Goal: Task Accomplishment & Management: Manage account settings

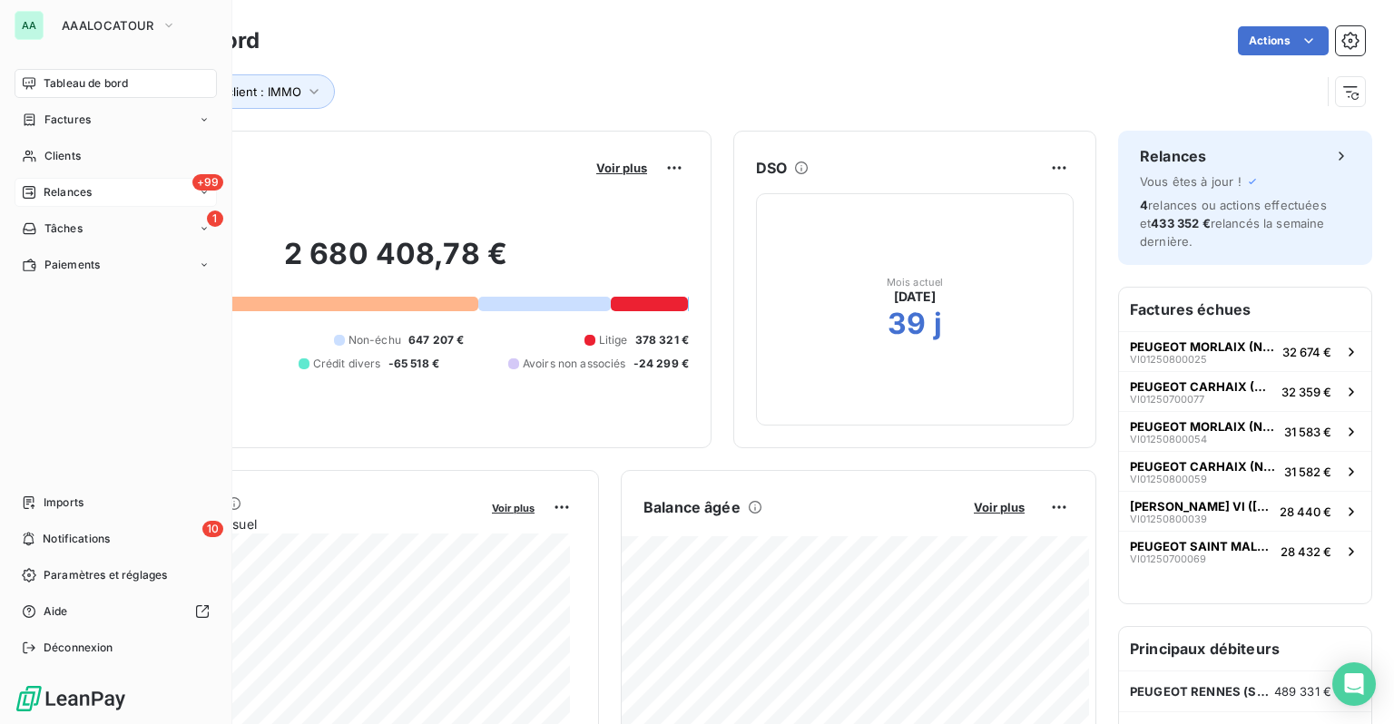
click at [63, 180] on div "+99 Relances" at bounding box center [116, 192] width 202 height 29
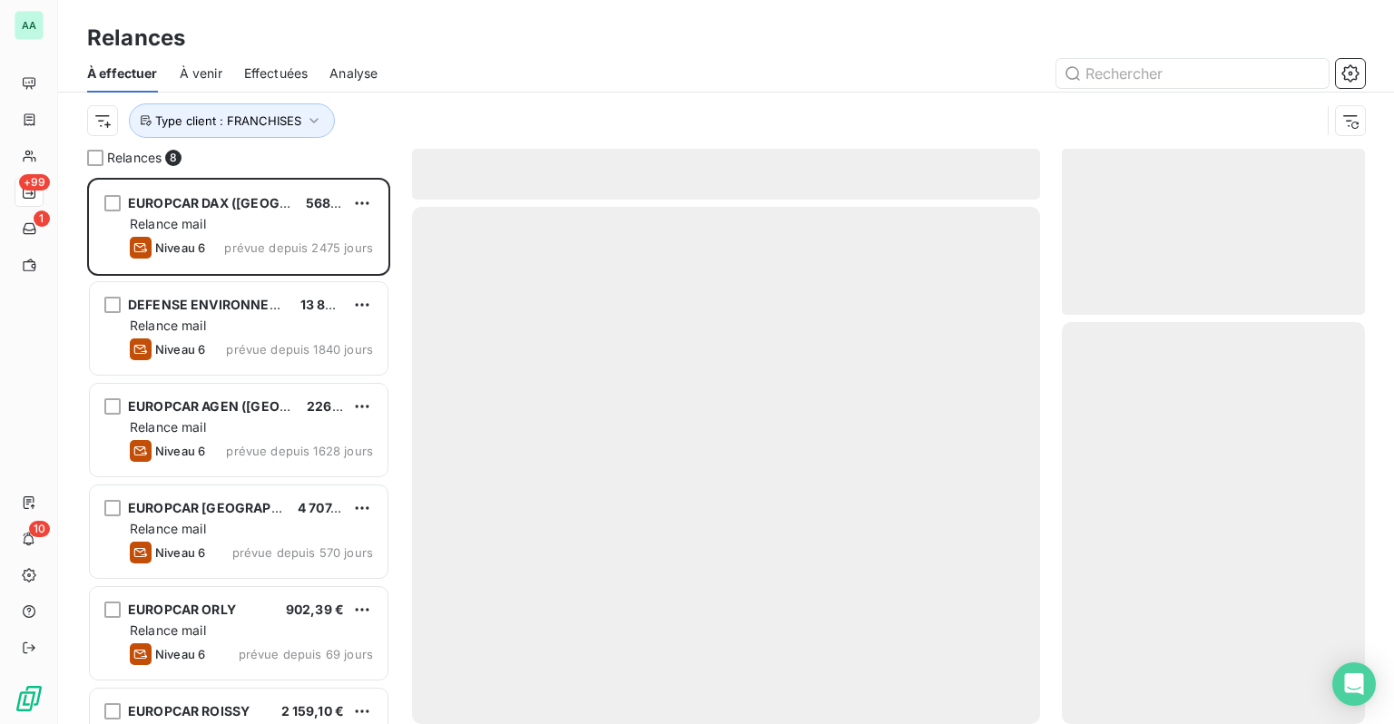
scroll to position [533, 289]
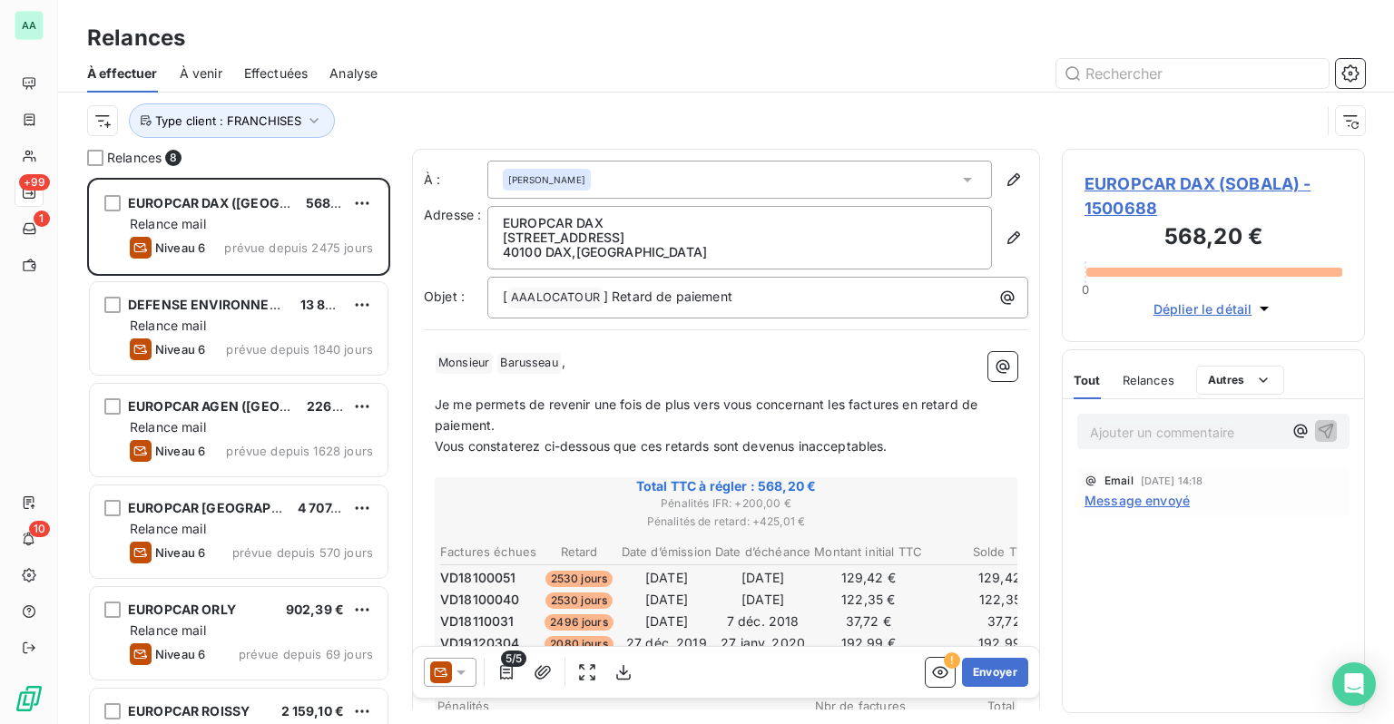
click at [349, 85] on div "Analyse" at bounding box center [354, 73] width 48 height 38
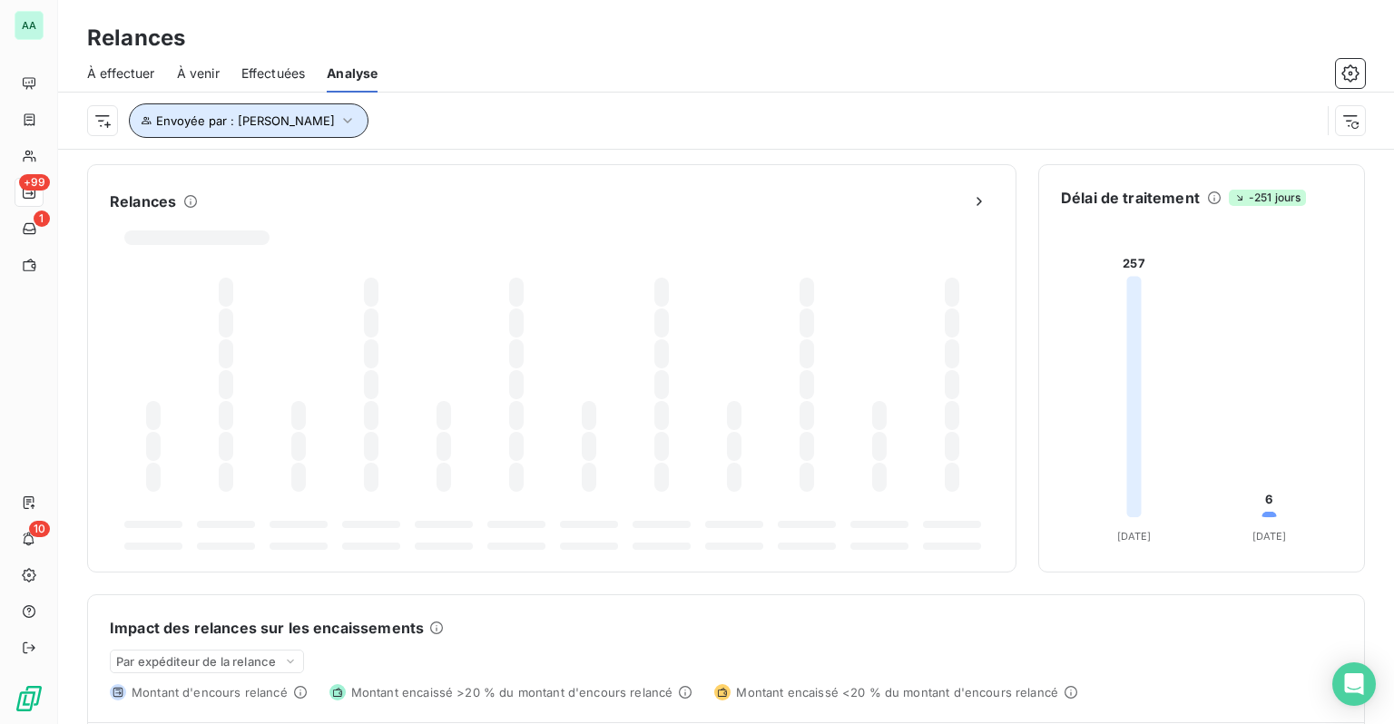
click at [339, 129] on icon "button" at bounding box center [348, 121] width 18 height 18
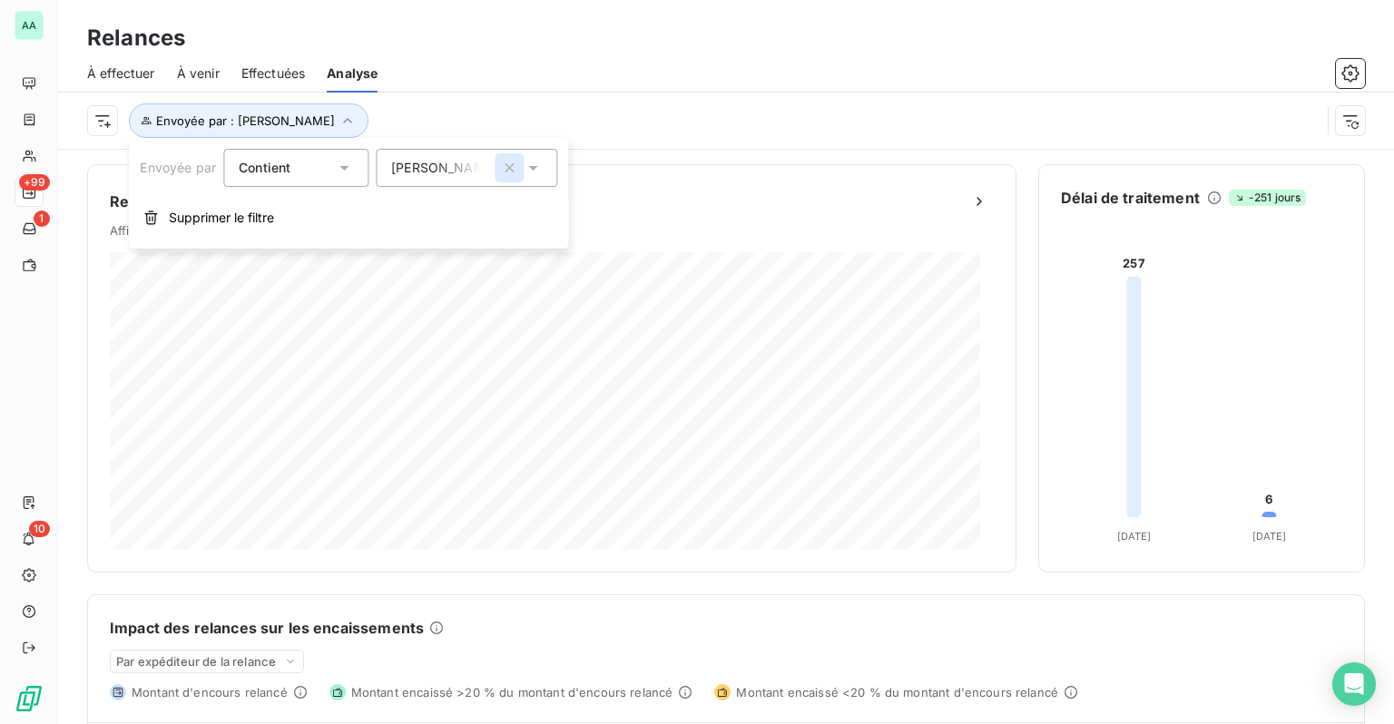
click at [512, 166] on icon "button" at bounding box center [509, 168] width 18 height 18
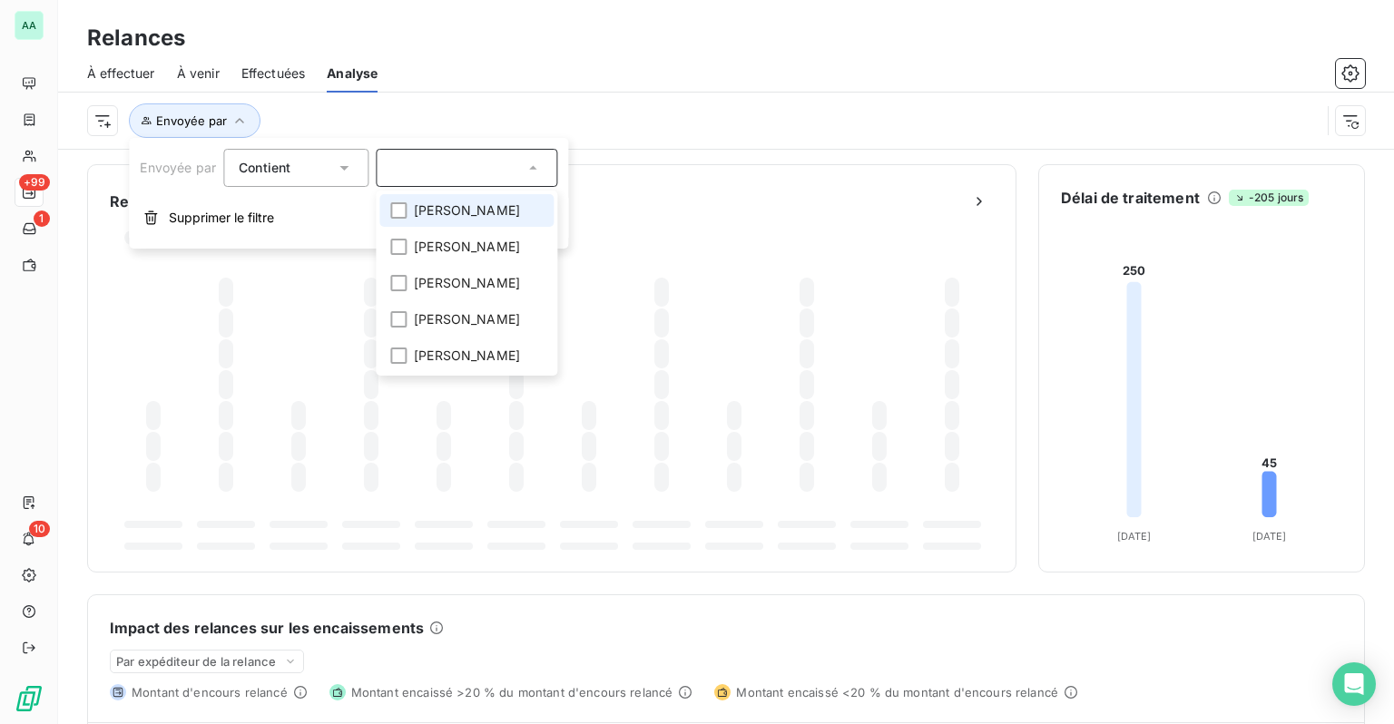
click at [575, 45] on div "Relances" at bounding box center [726, 38] width 1336 height 33
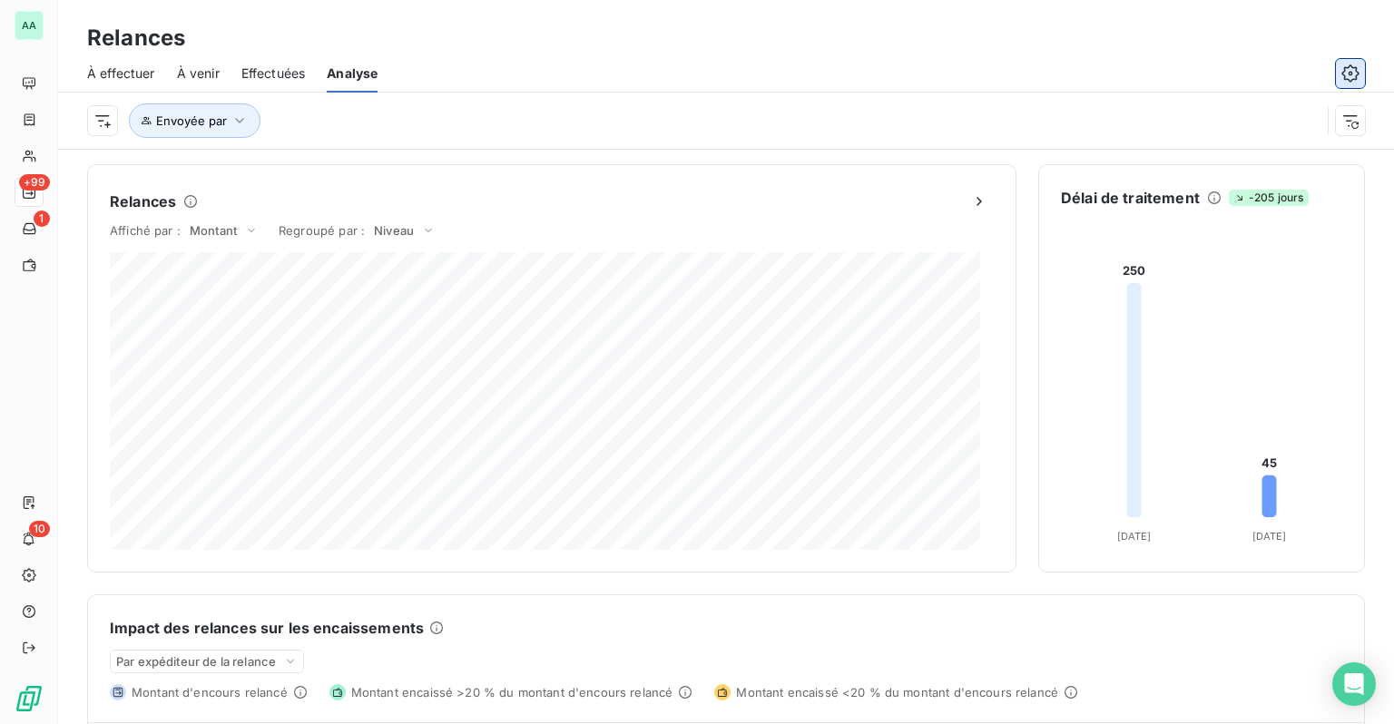
click at [1344, 72] on icon "button" at bounding box center [1351, 73] width 18 height 18
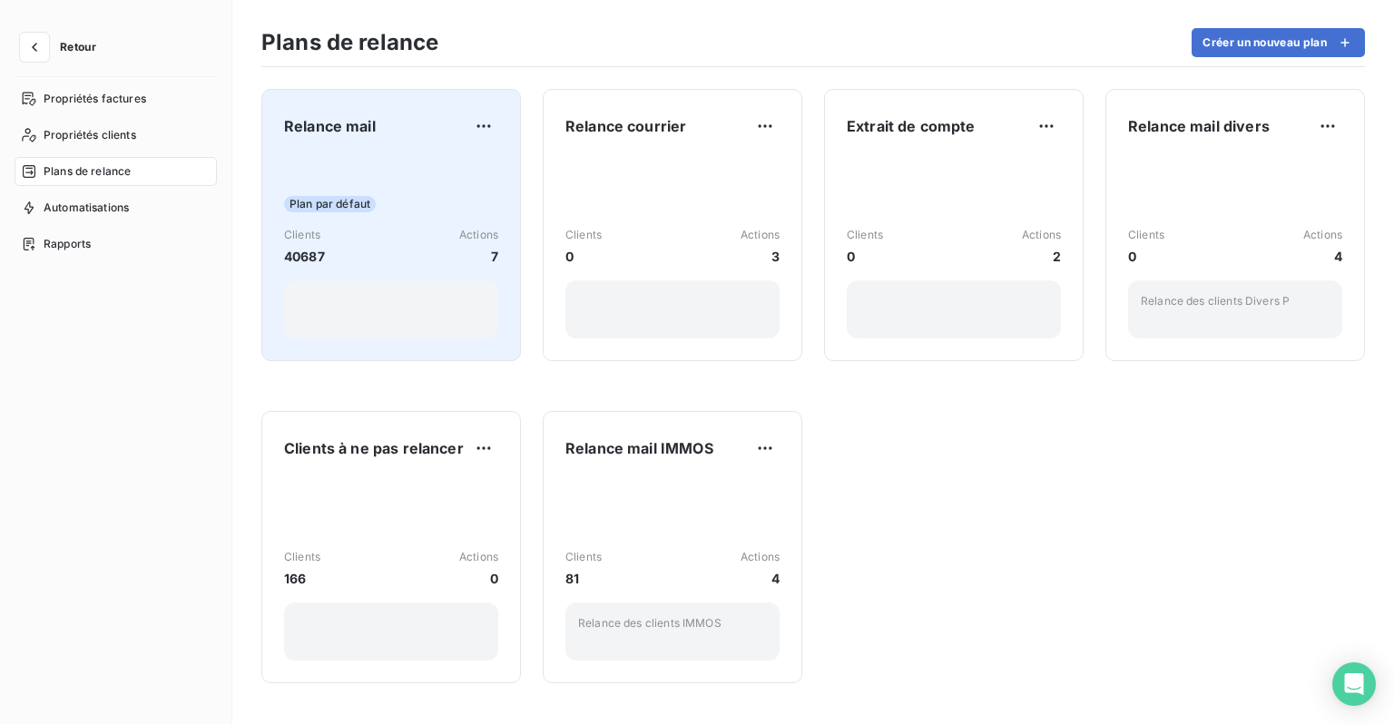
click at [409, 179] on div "Plan par défaut Clients 40687 Actions 7" at bounding box center [391, 246] width 214 height 183
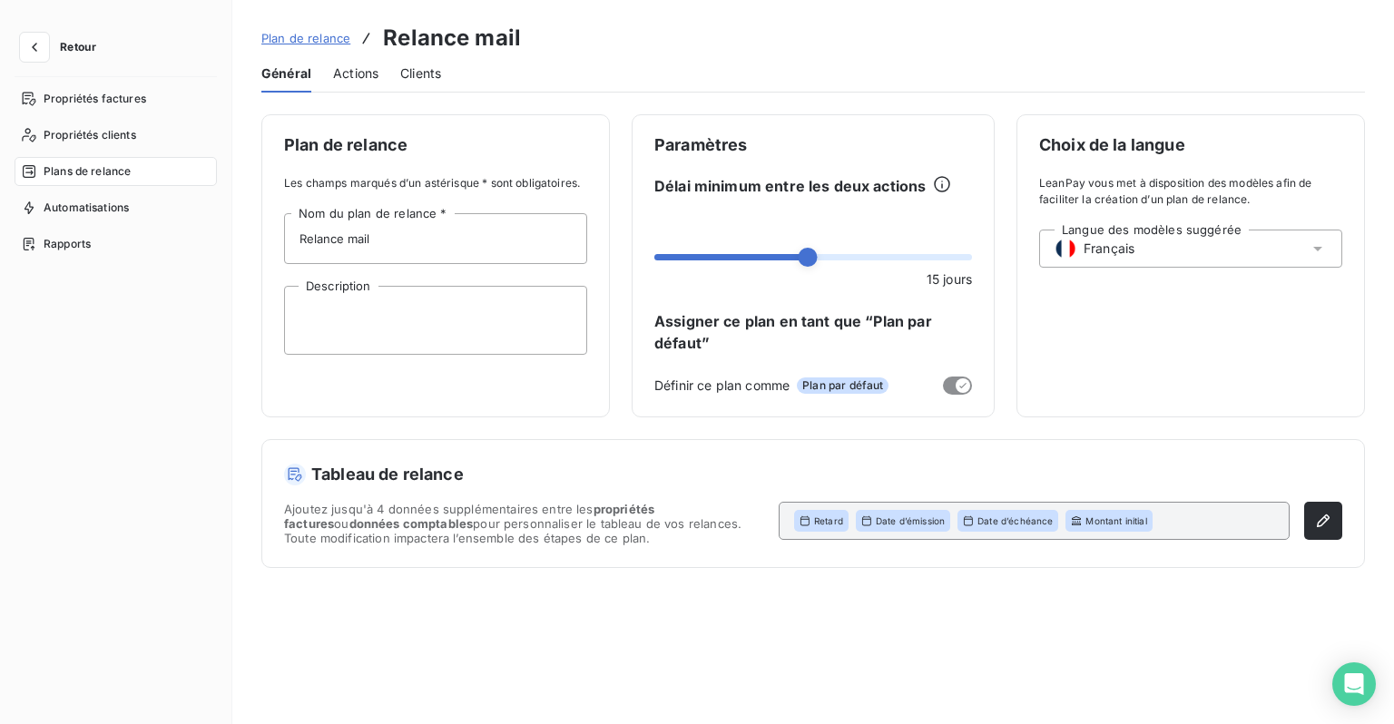
click at [374, 76] on span "Actions" at bounding box center [355, 73] width 45 height 18
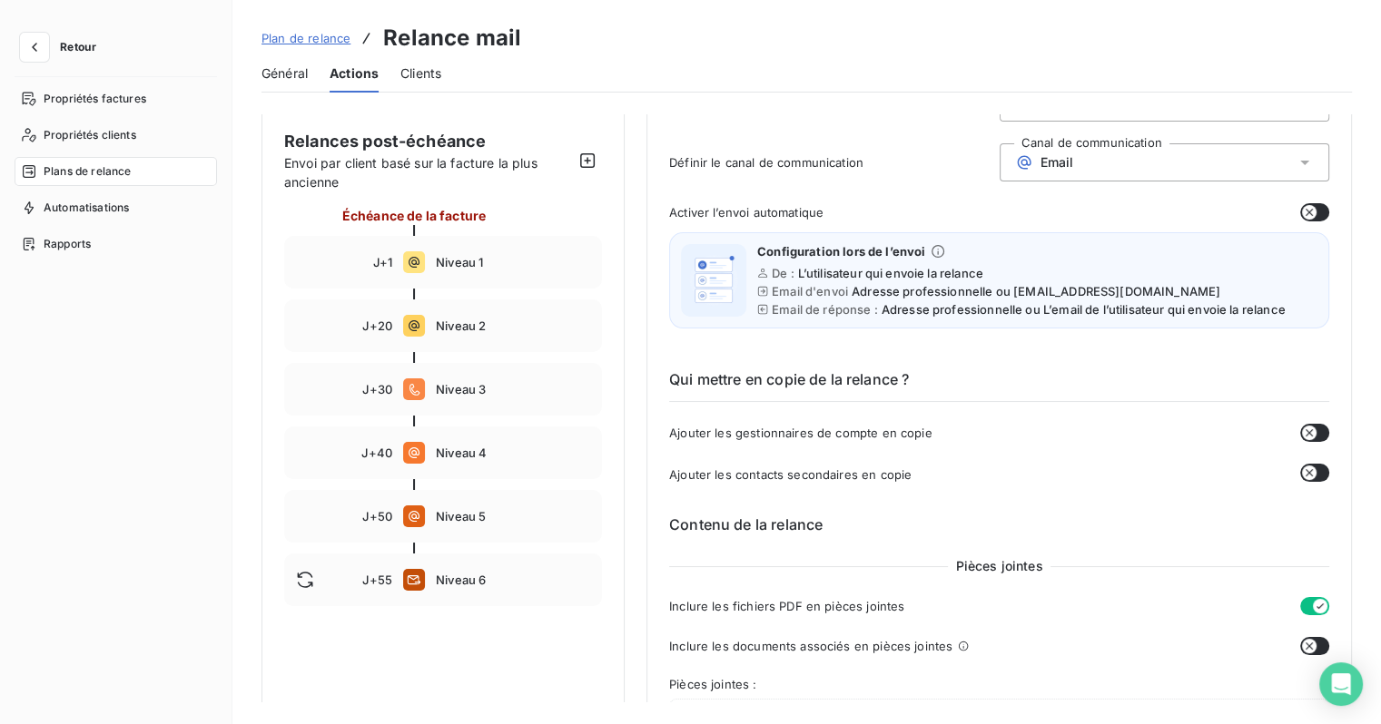
scroll to position [182, 0]
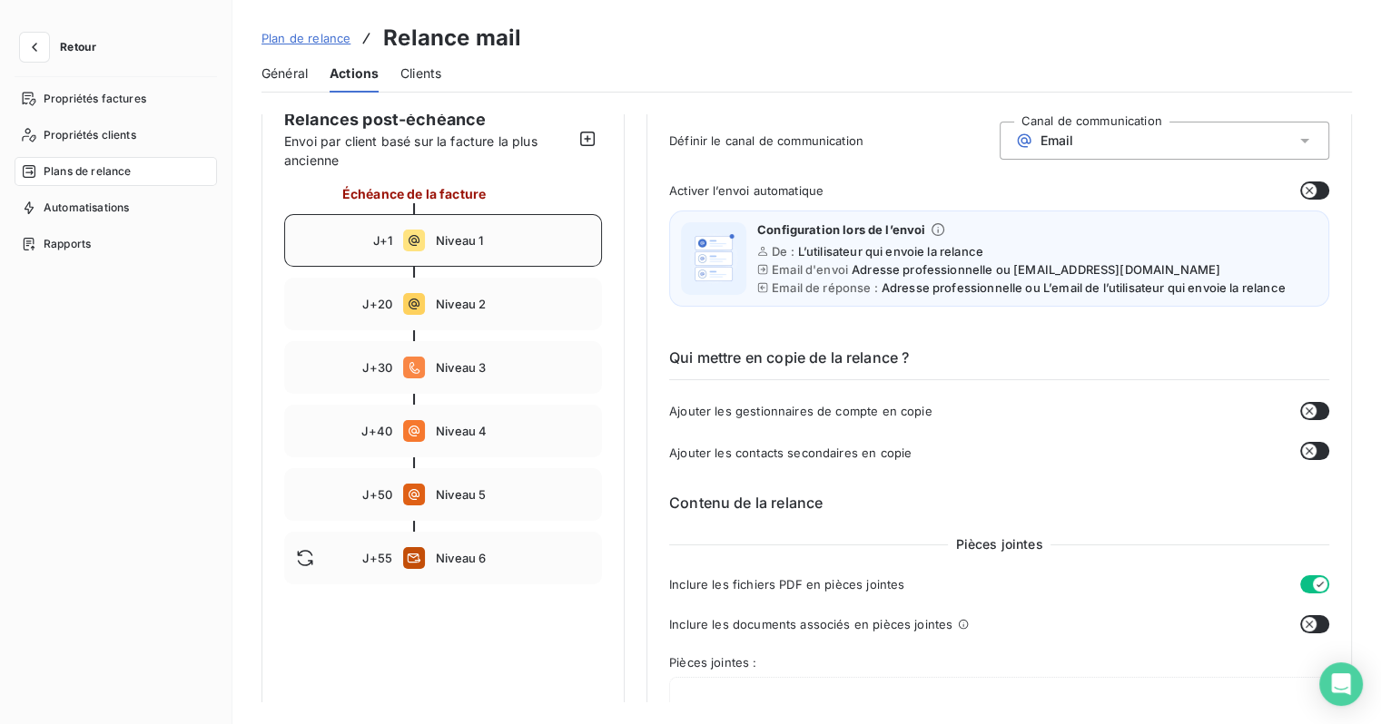
click at [452, 242] on span "Niveau 1" at bounding box center [513, 240] width 154 height 15
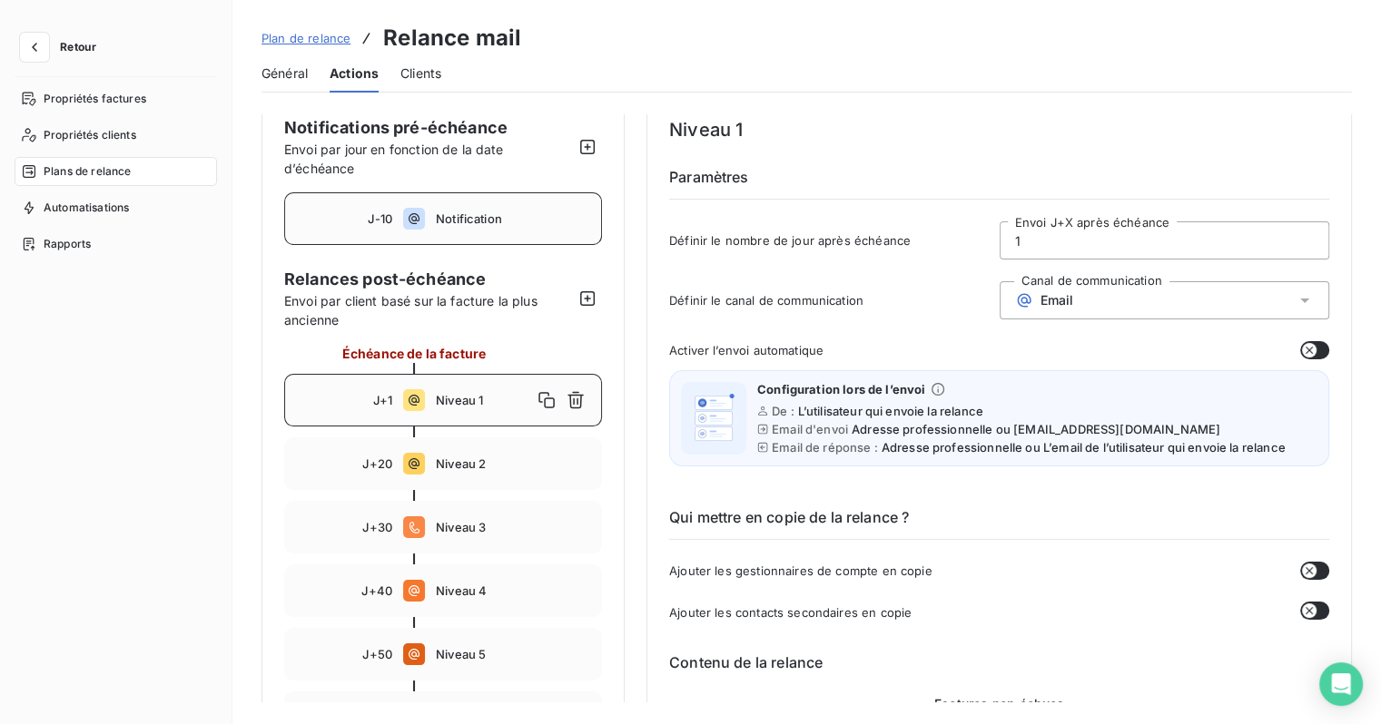
scroll to position [0, 0]
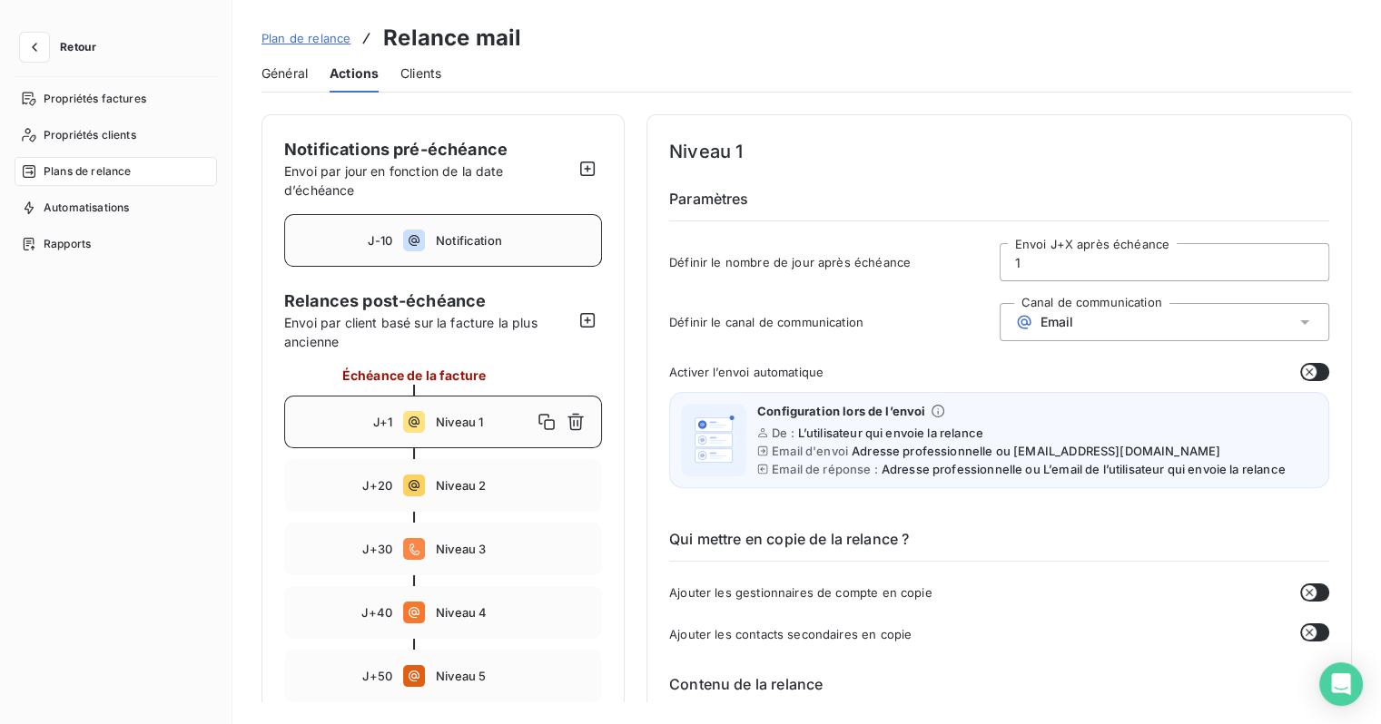
click at [445, 249] on div "J-10 Notification" at bounding box center [443, 240] width 318 height 53
type input "-10"
click at [31, 43] on icon "button" at bounding box center [34, 47] width 18 height 18
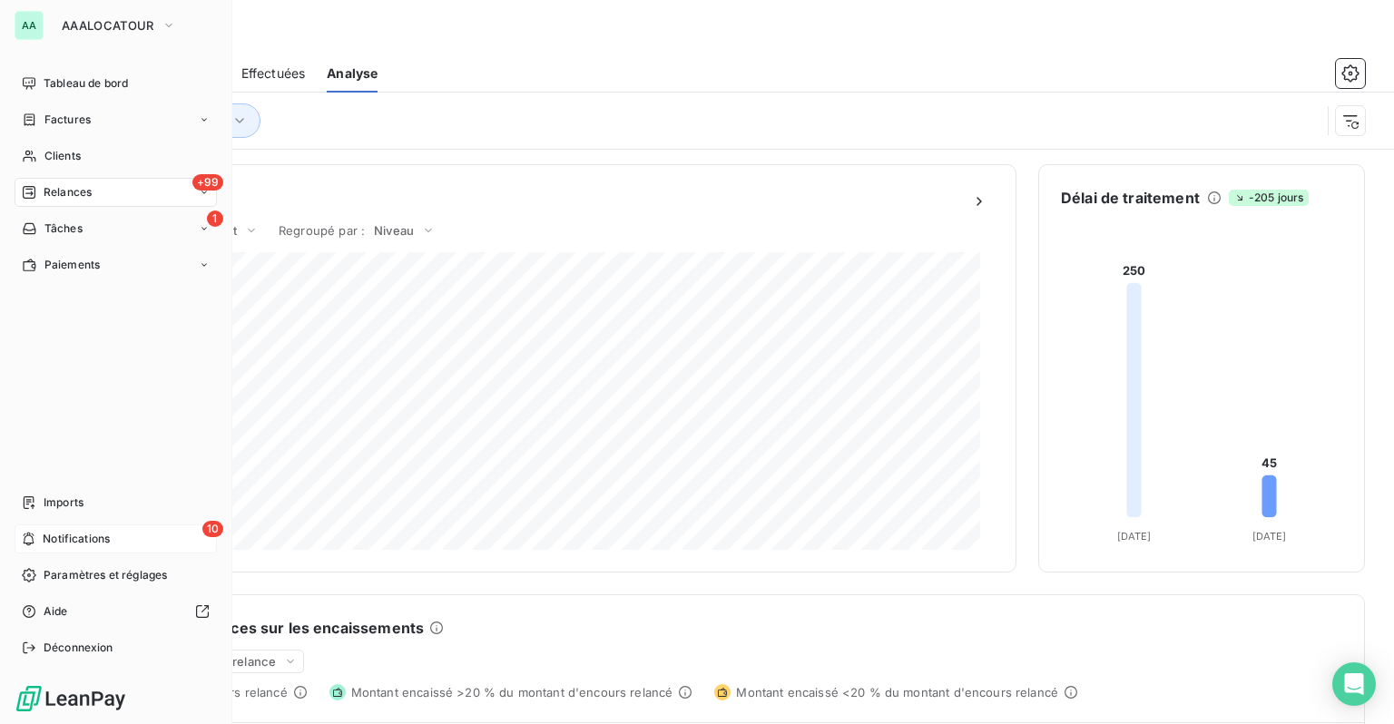
click at [53, 539] on span "Notifications" at bounding box center [76, 539] width 67 height 16
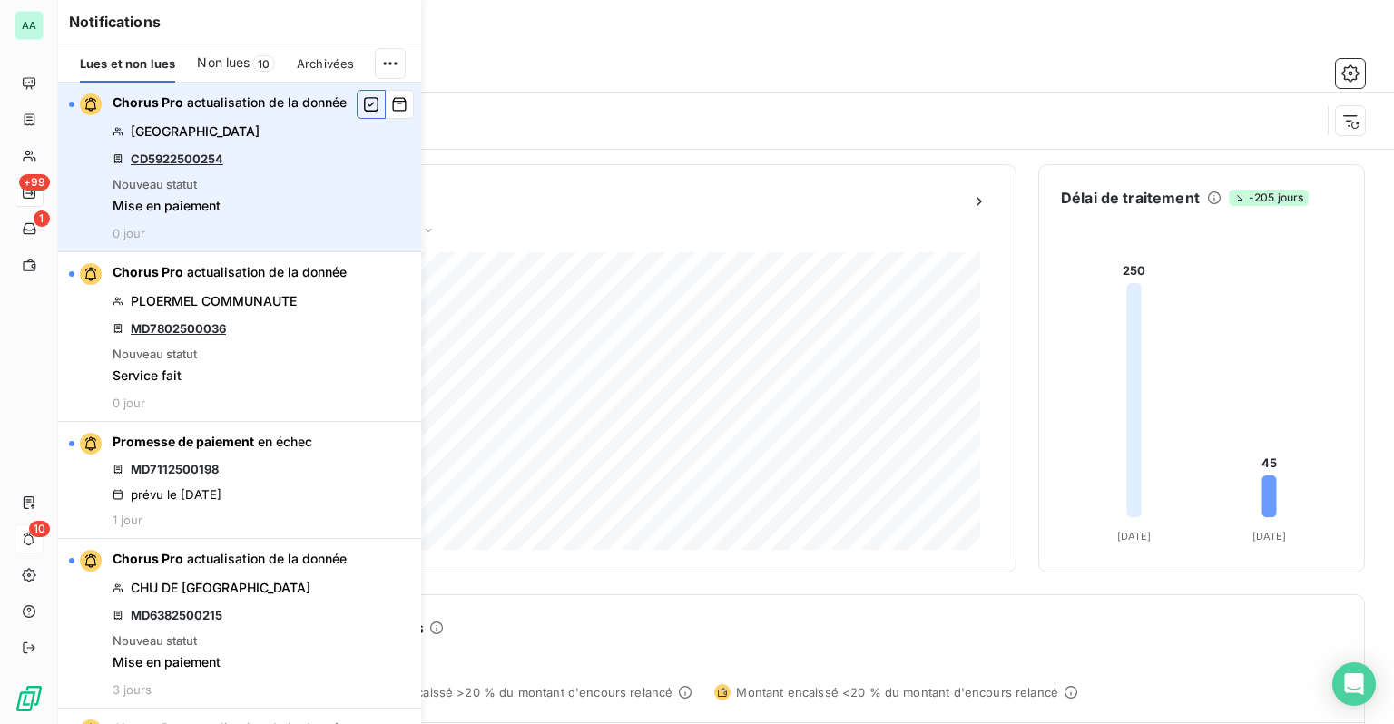
click at [363, 107] on icon "button" at bounding box center [371, 104] width 16 height 18
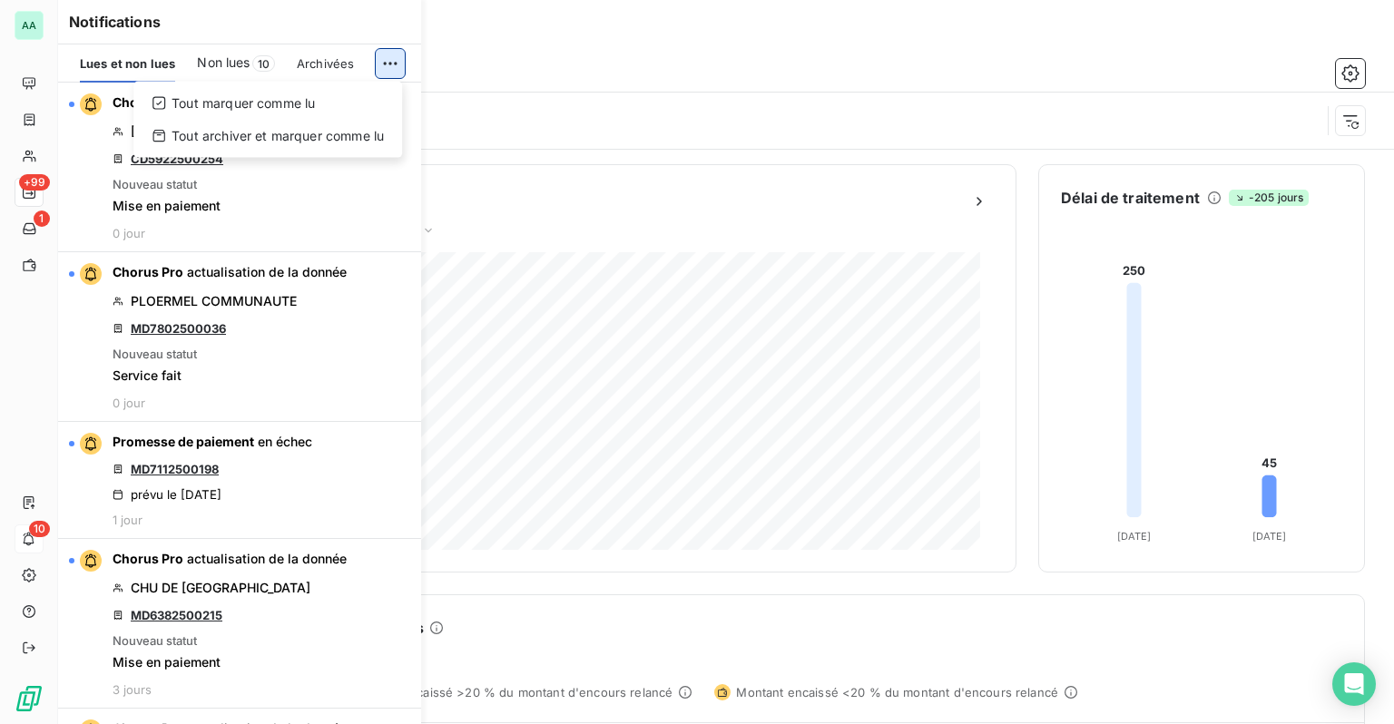
click at [379, 58] on html "AA +99 1 10 Relances À effectuer À venir Effectuées Analyse Envoyée par Relance…" at bounding box center [697, 362] width 1394 height 724
click at [261, 102] on div "Tout marquer comme lu" at bounding box center [268, 103] width 254 height 29
click at [390, 64] on html "AA +99 1 10 Relances À effectuer À venir Effectuées Analyse Envoyée par Relance…" at bounding box center [697, 362] width 1394 height 724
click at [186, 111] on div "Tout marquer comme lu" at bounding box center [268, 103] width 254 height 29
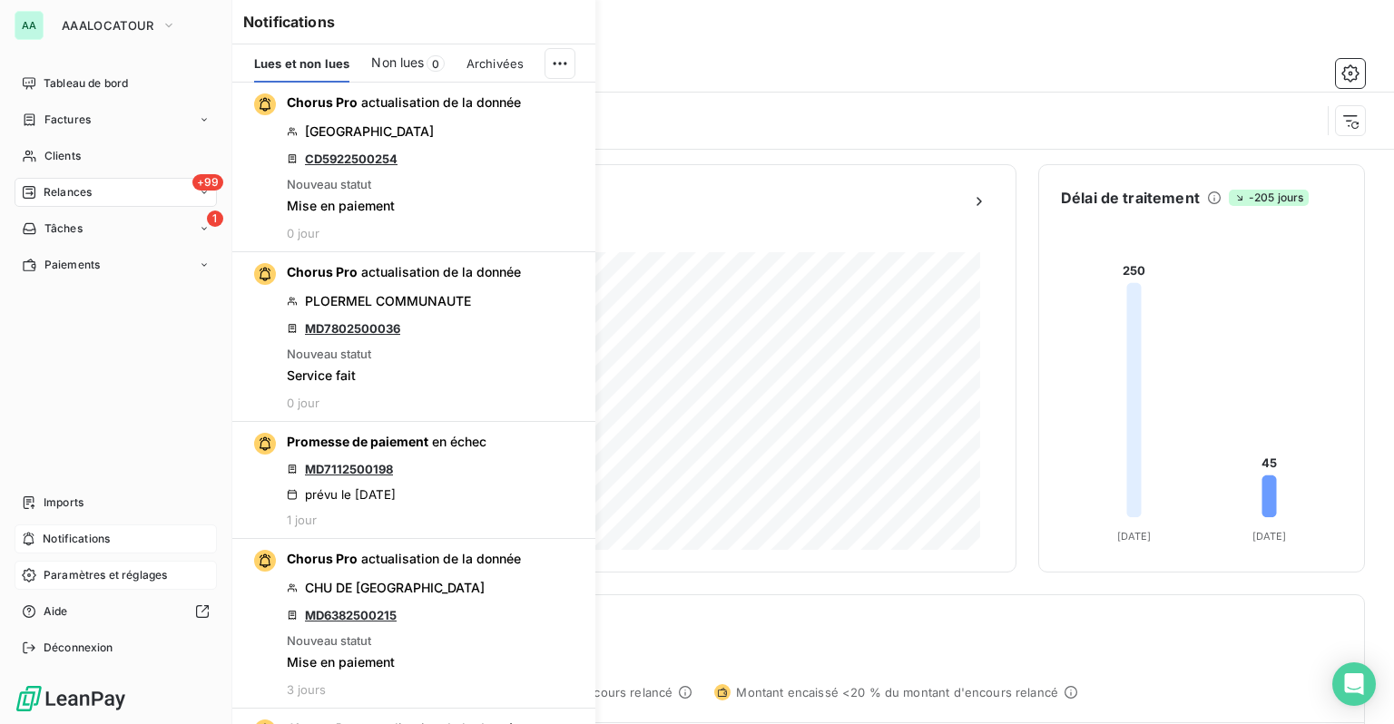
click at [36, 579] on div "Paramètres et réglages" at bounding box center [116, 575] width 202 height 29
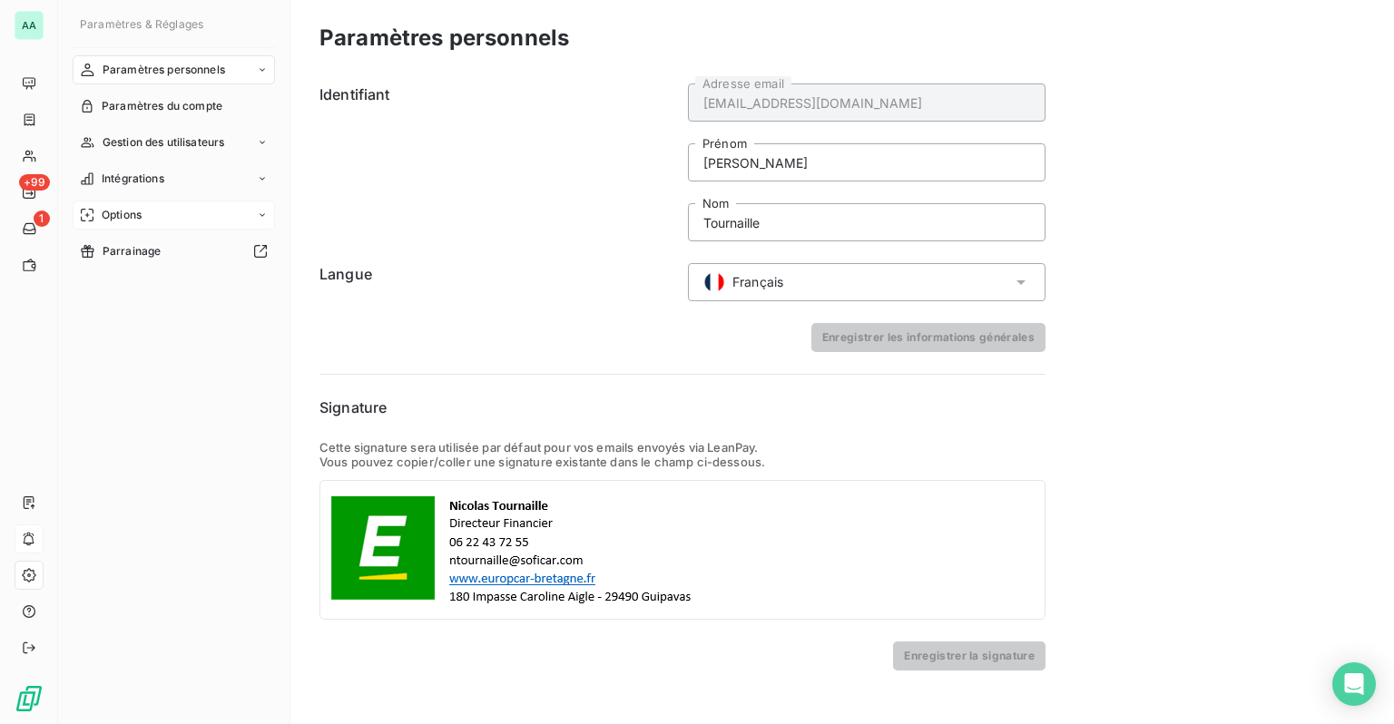
click at [113, 216] on span "Options" at bounding box center [122, 215] width 40 height 16
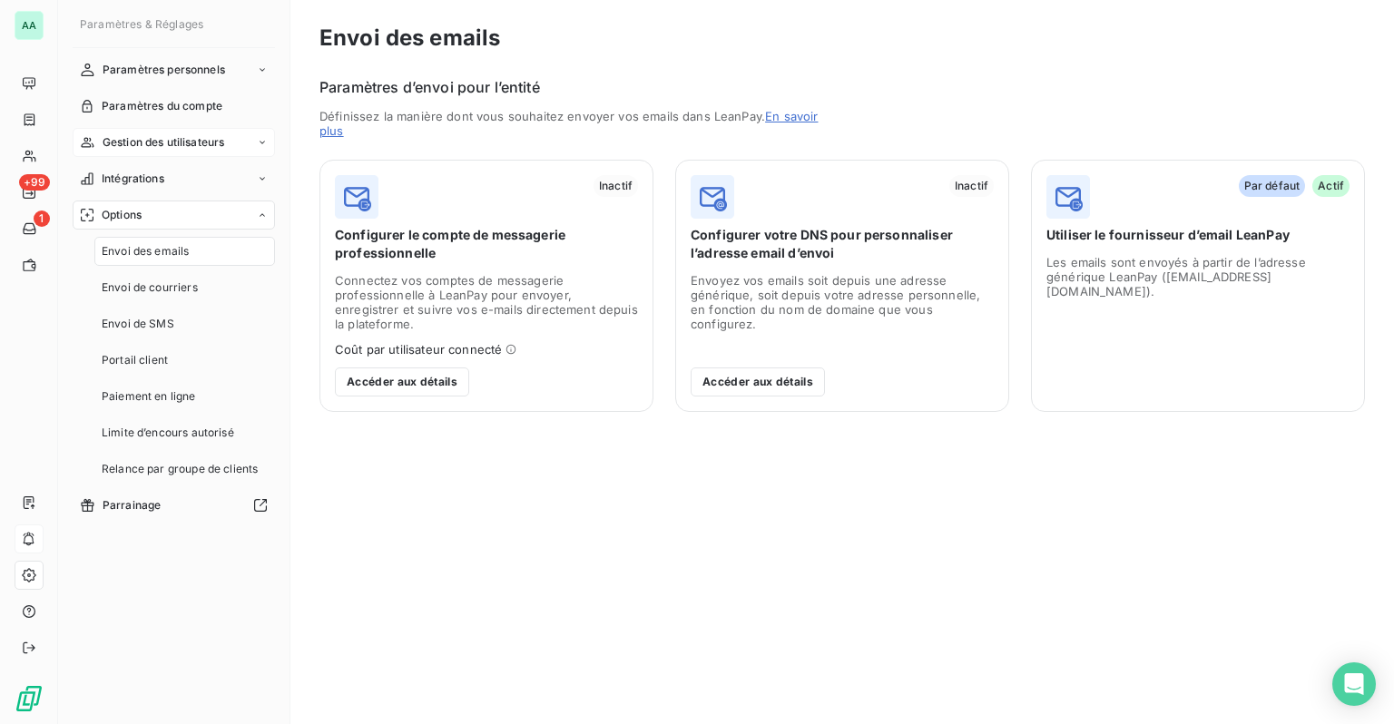
click at [143, 141] on span "Gestion des utilisateurs" at bounding box center [164, 142] width 123 height 16
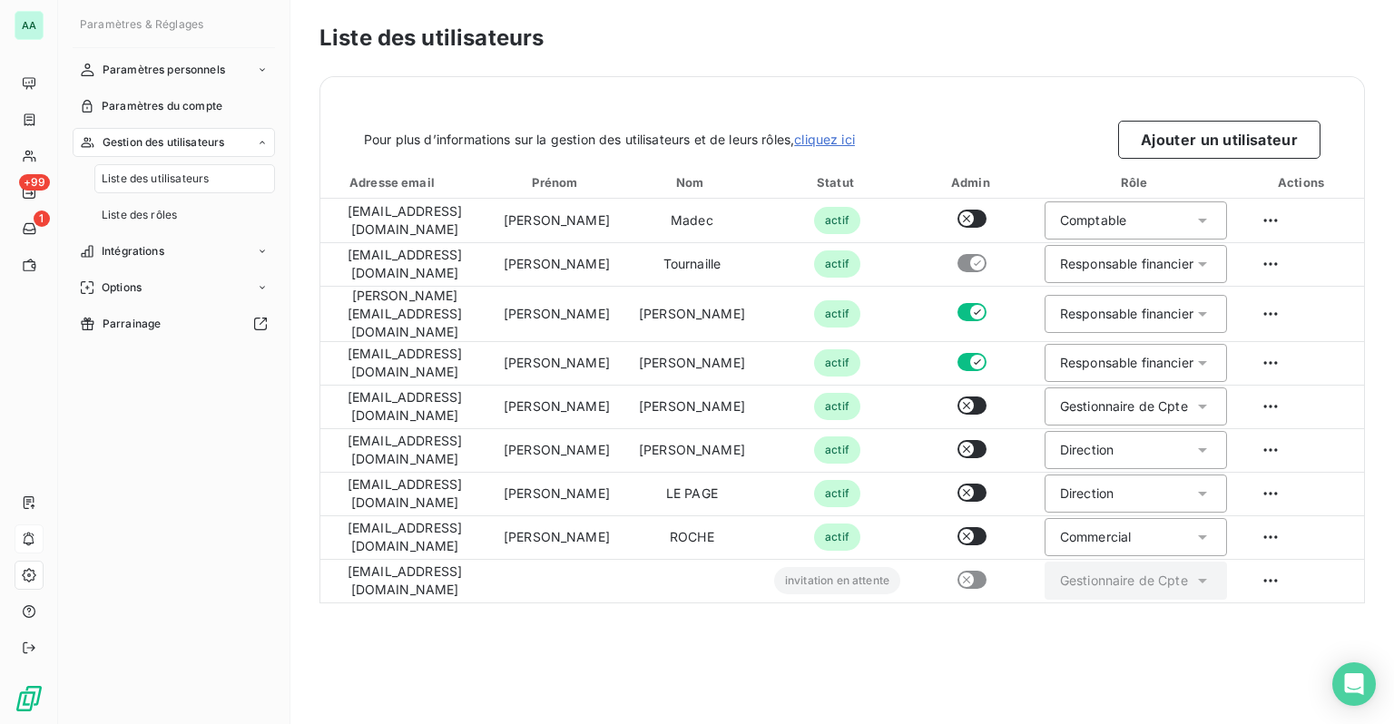
click at [153, 191] on div "Liste des utilisateurs" at bounding box center [184, 178] width 181 height 29
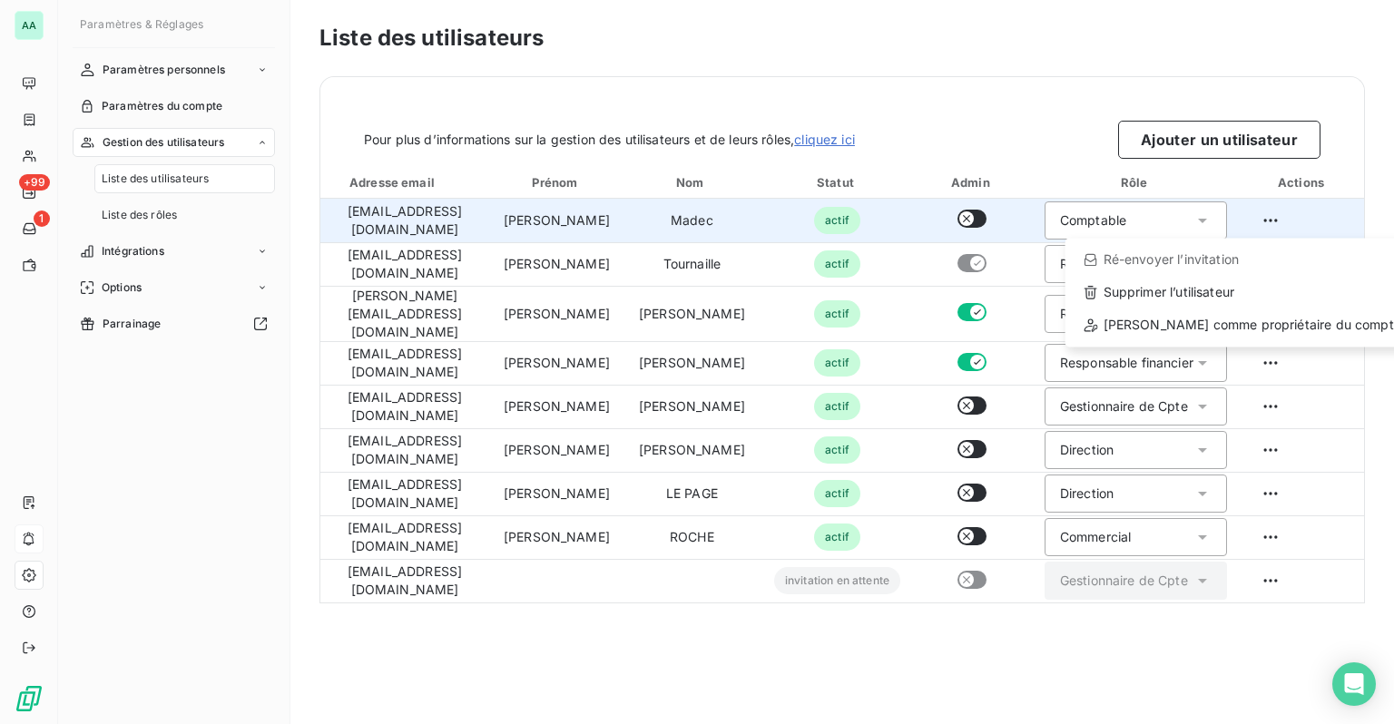
click at [1292, 214] on html "AA +99 1 Paramètres & Réglages Paramètres personnels Paramètres du compte Gesti…" at bounding box center [697, 362] width 1394 height 724
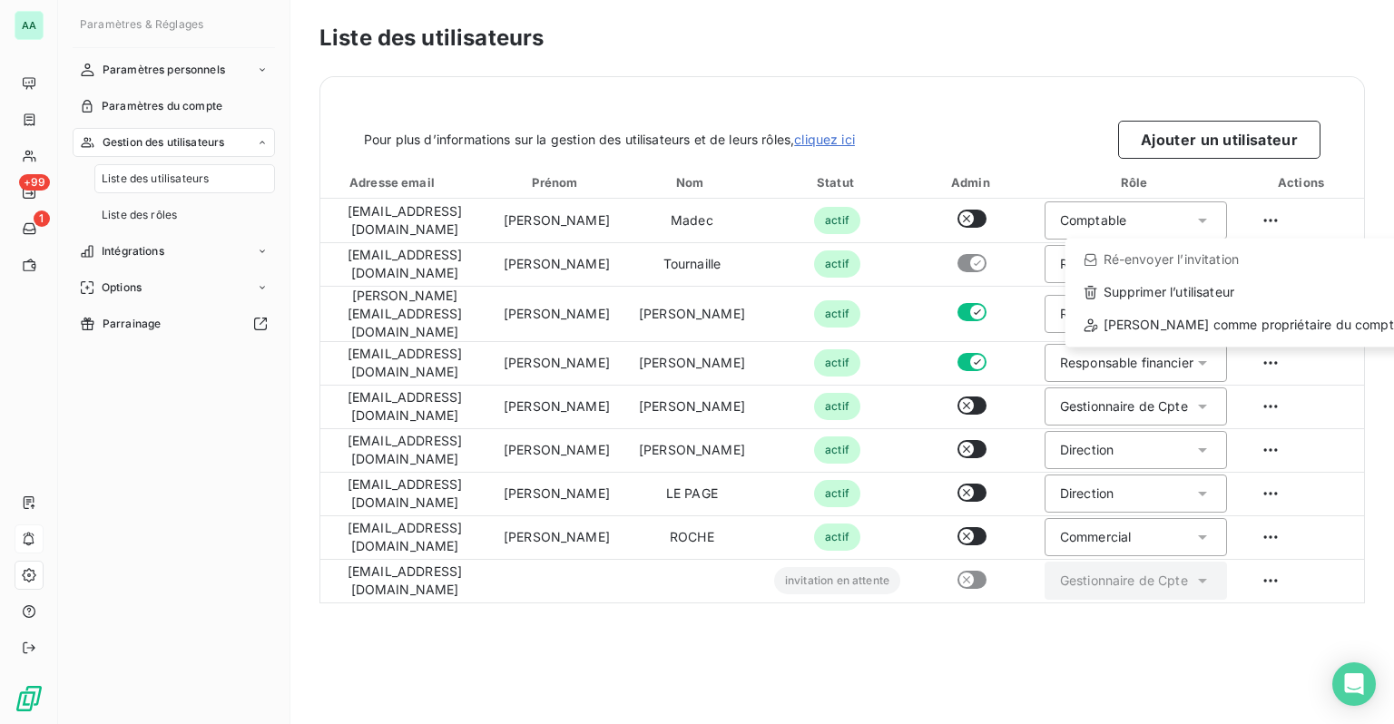
click at [143, 192] on html "AA +99 1 Paramètres & Réglages Paramètres personnels Paramètres du compte Gesti…" at bounding box center [697, 362] width 1394 height 724
click at [138, 212] on span "Liste des rôles" at bounding box center [139, 215] width 75 height 16
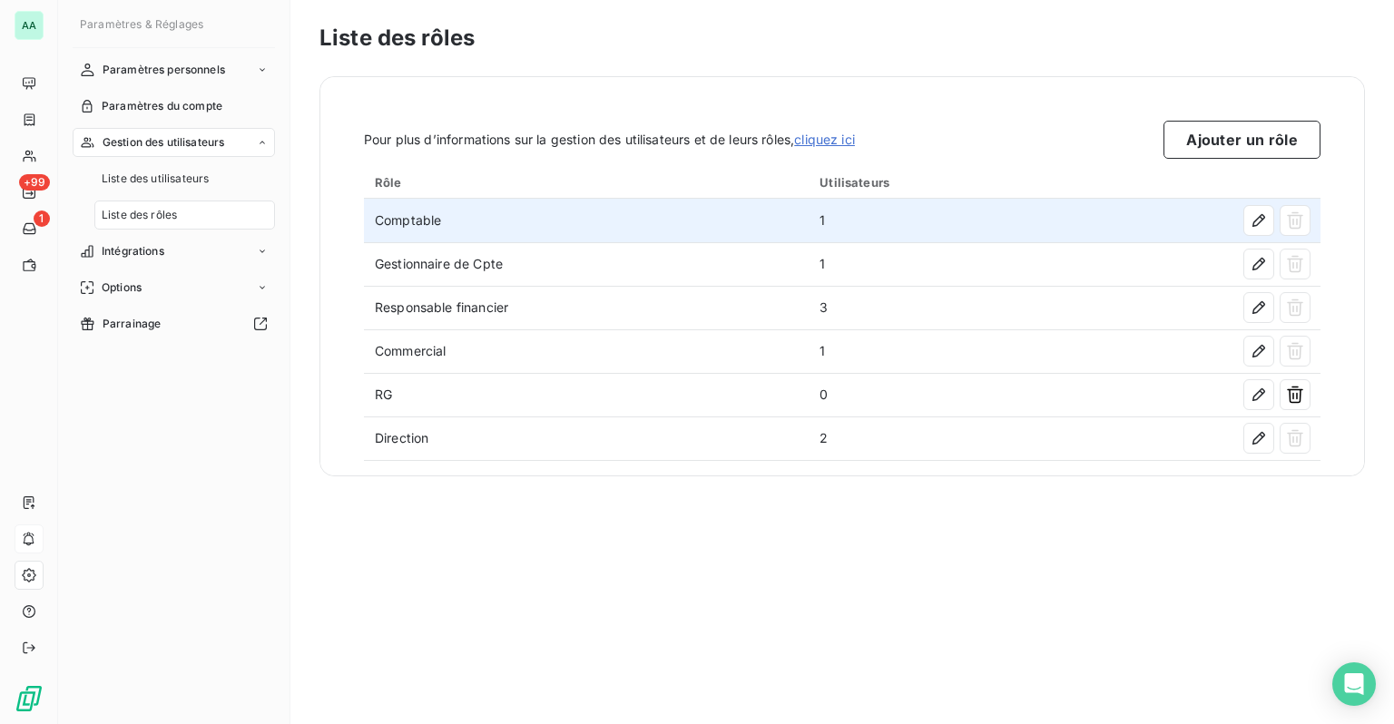
click at [623, 233] on td "Comptable" at bounding box center [586, 221] width 445 height 44
click at [1259, 224] on icon "button" at bounding box center [1259, 221] width 18 height 18
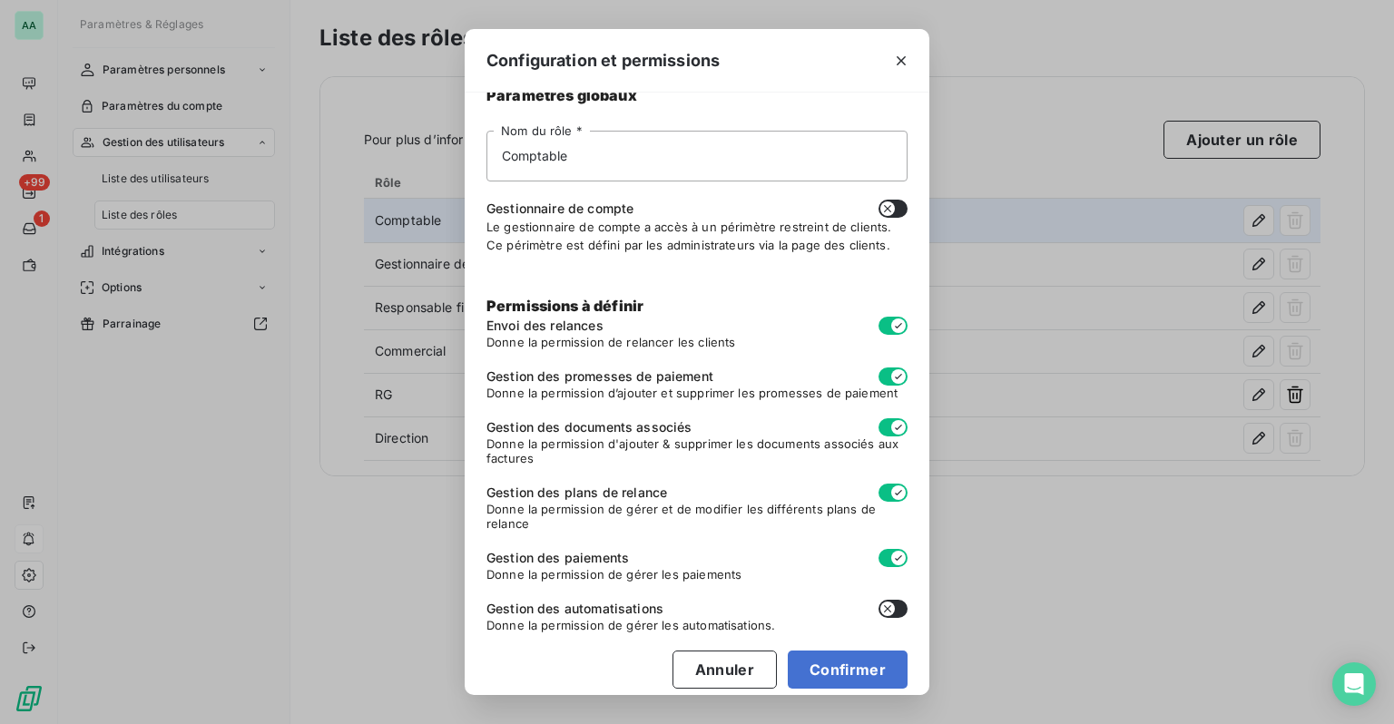
scroll to position [44, 0]
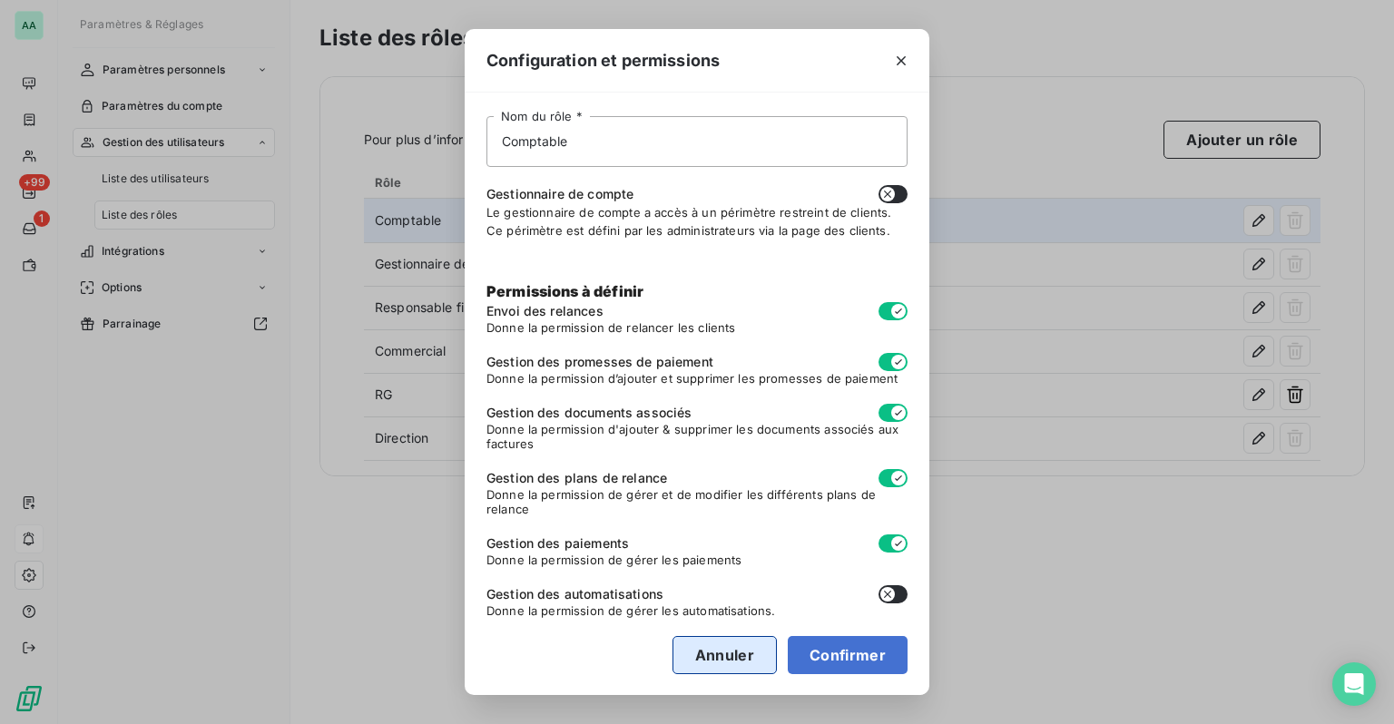
click at [697, 659] on button "Annuler" at bounding box center [725, 655] width 104 height 38
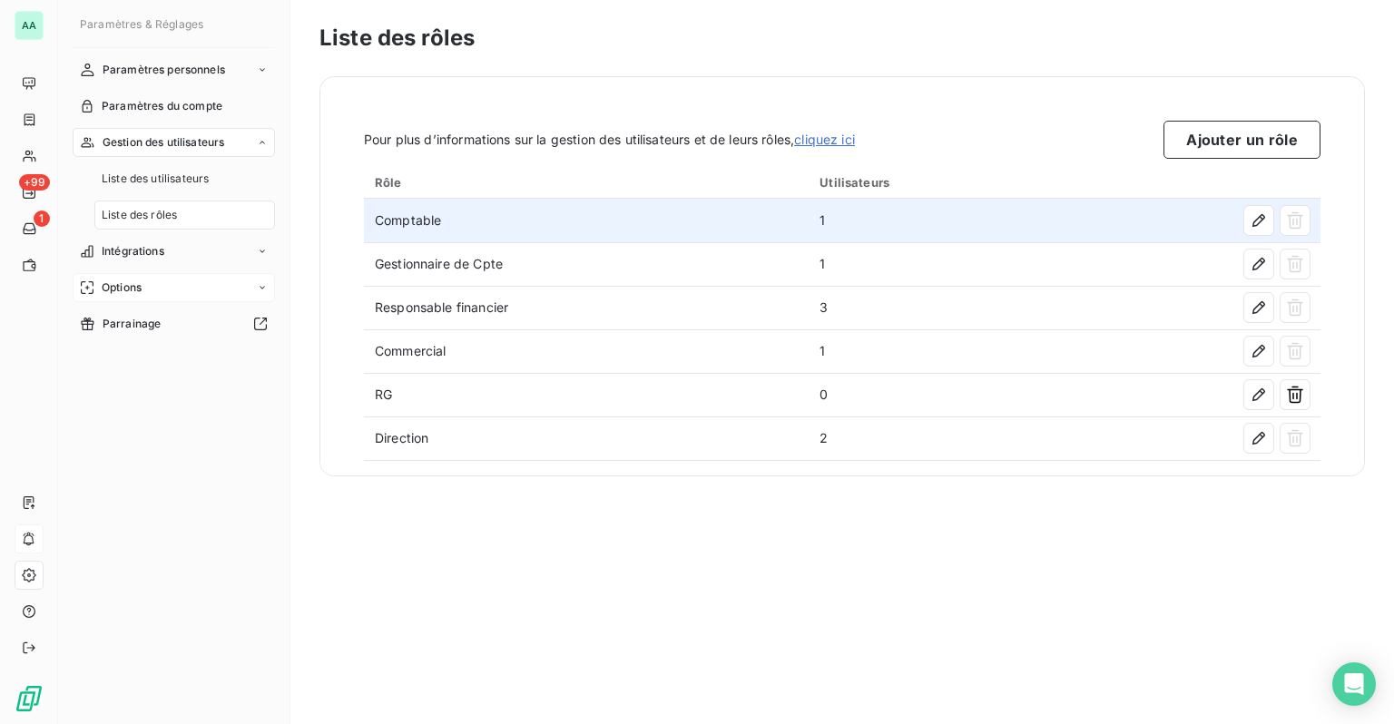
click at [140, 287] on span "Options" at bounding box center [122, 288] width 40 height 16
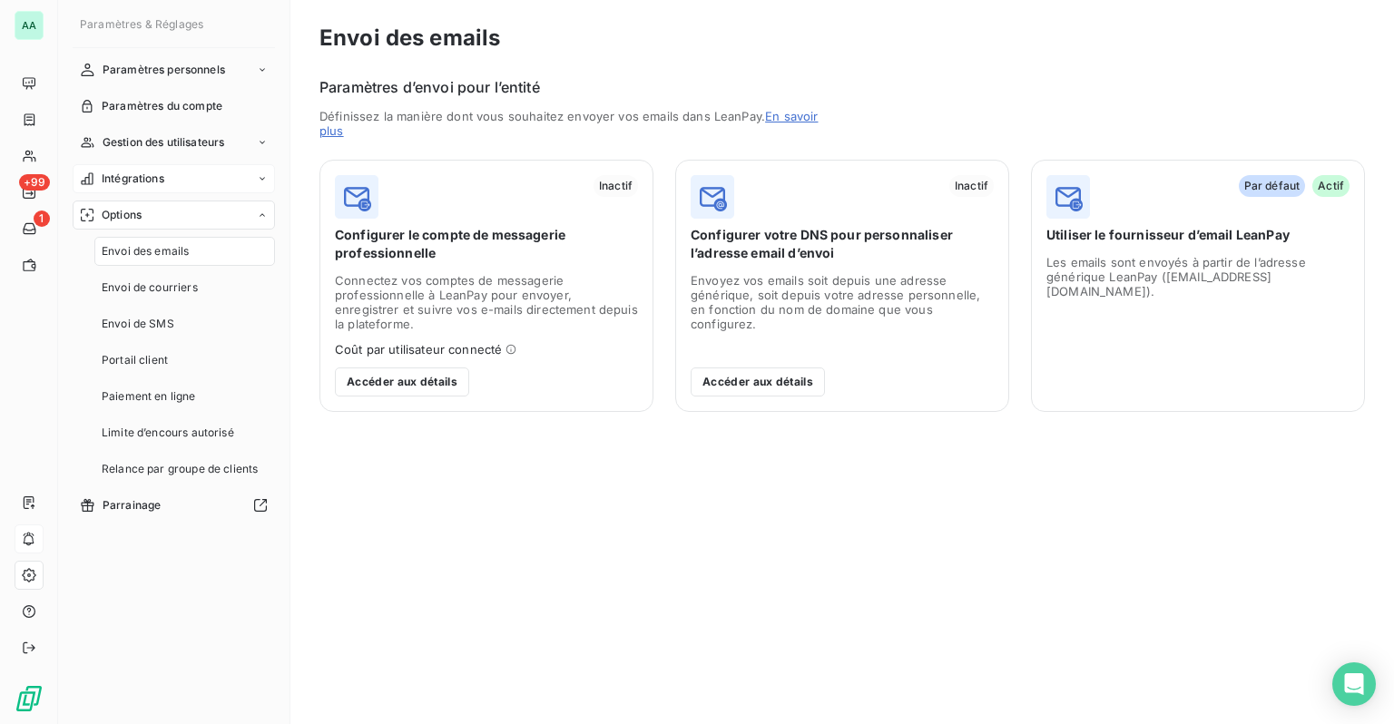
click at [172, 187] on div "Intégrations" at bounding box center [174, 178] width 202 height 29
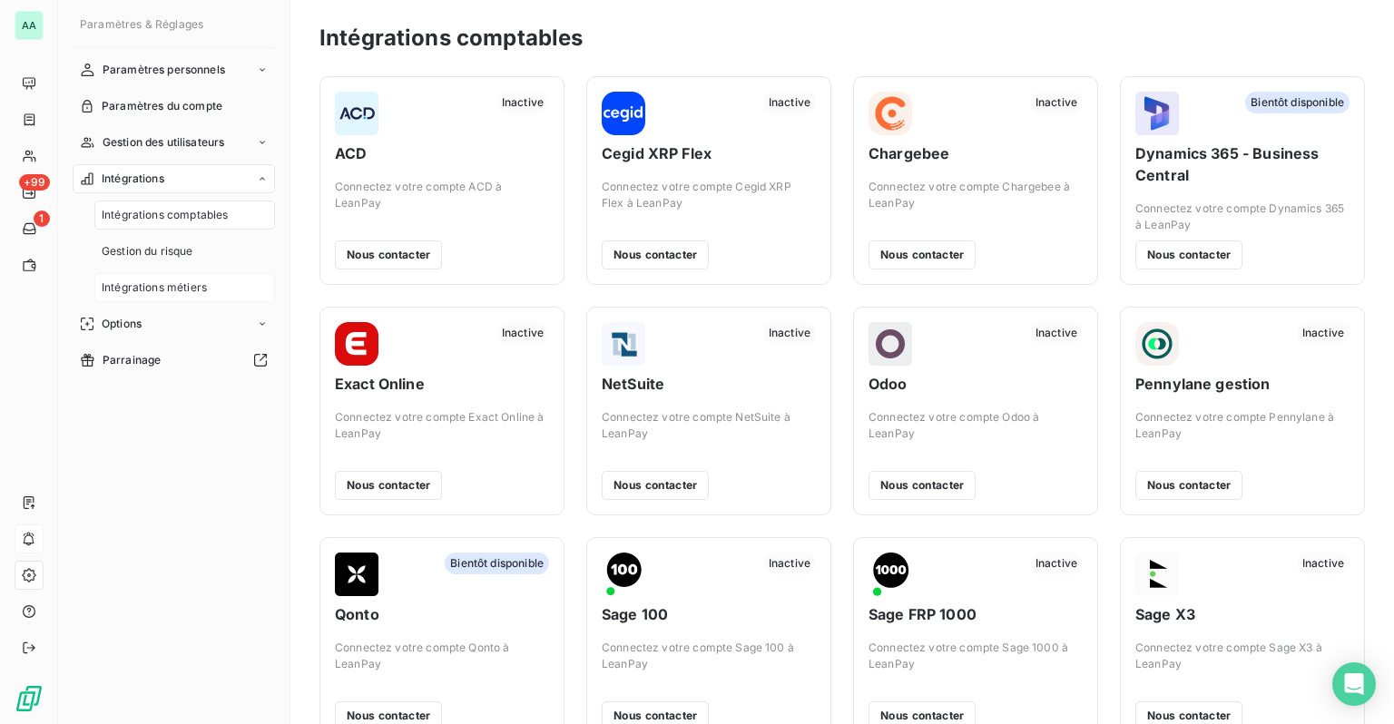
click at [180, 283] on span "Intégrations métiers" at bounding box center [154, 288] width 105 height 16
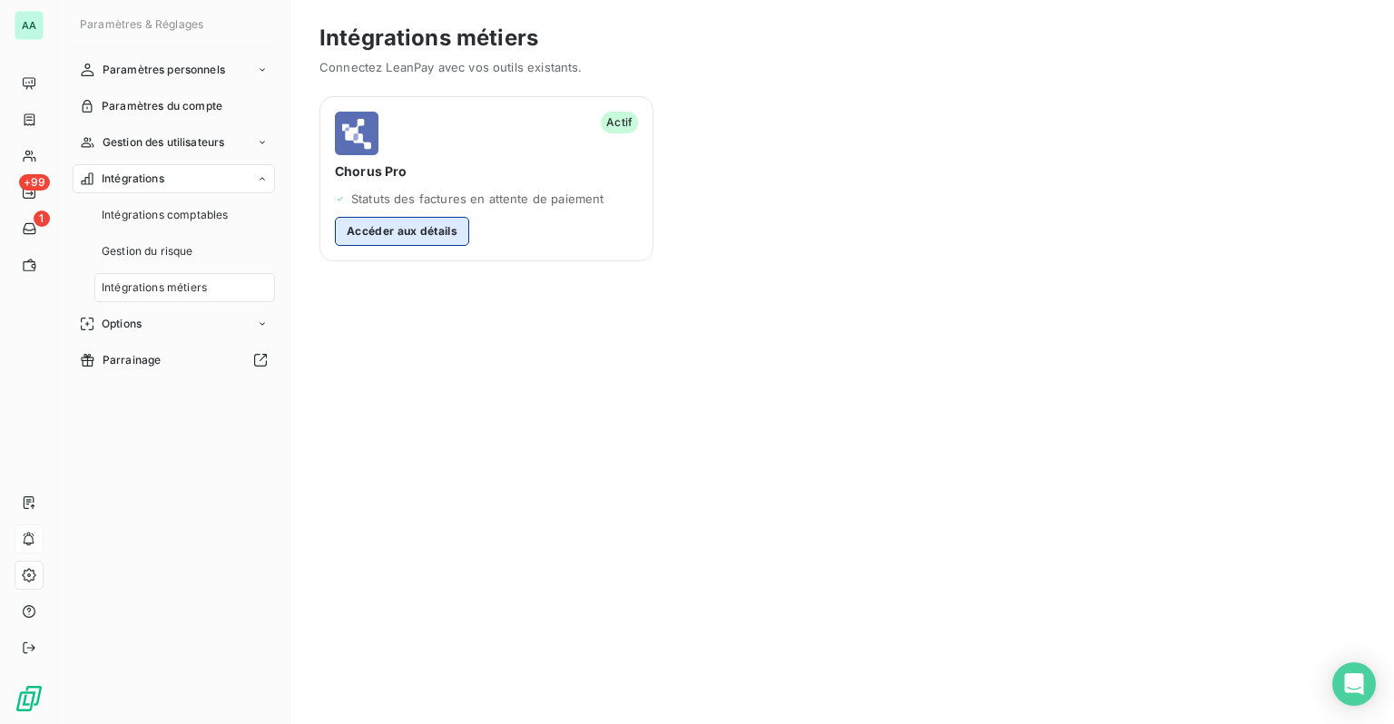
click at [415, 227] on button "Accéder aux détails" at bounding box center [402, 231] width 134 height 29
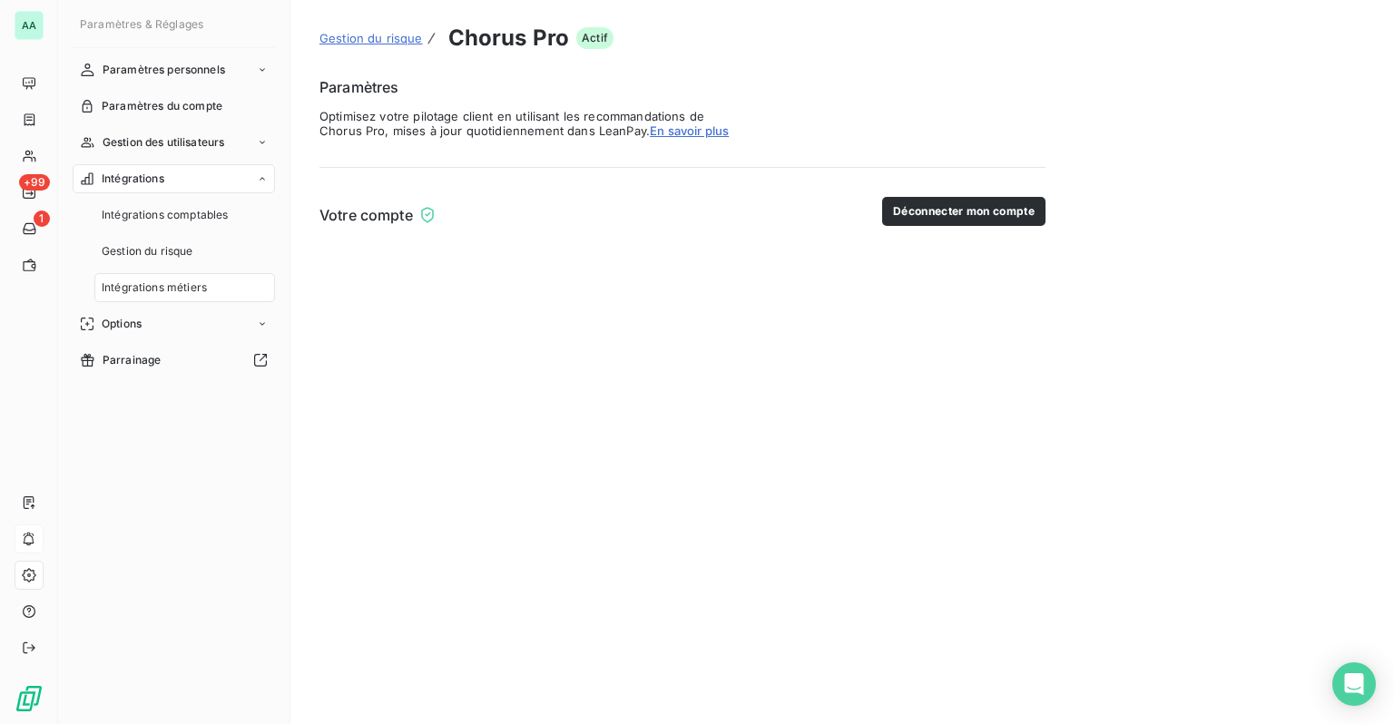
click at [368, 207] on h6 "Votre compte" at bounding box center [367, 215] width 94 height 22
click at [392, 145] on form "Paramètres Optimisez votre pilotage client en utilisant les recommandations de …" at bounding box center [683, 151] width 726 height 150
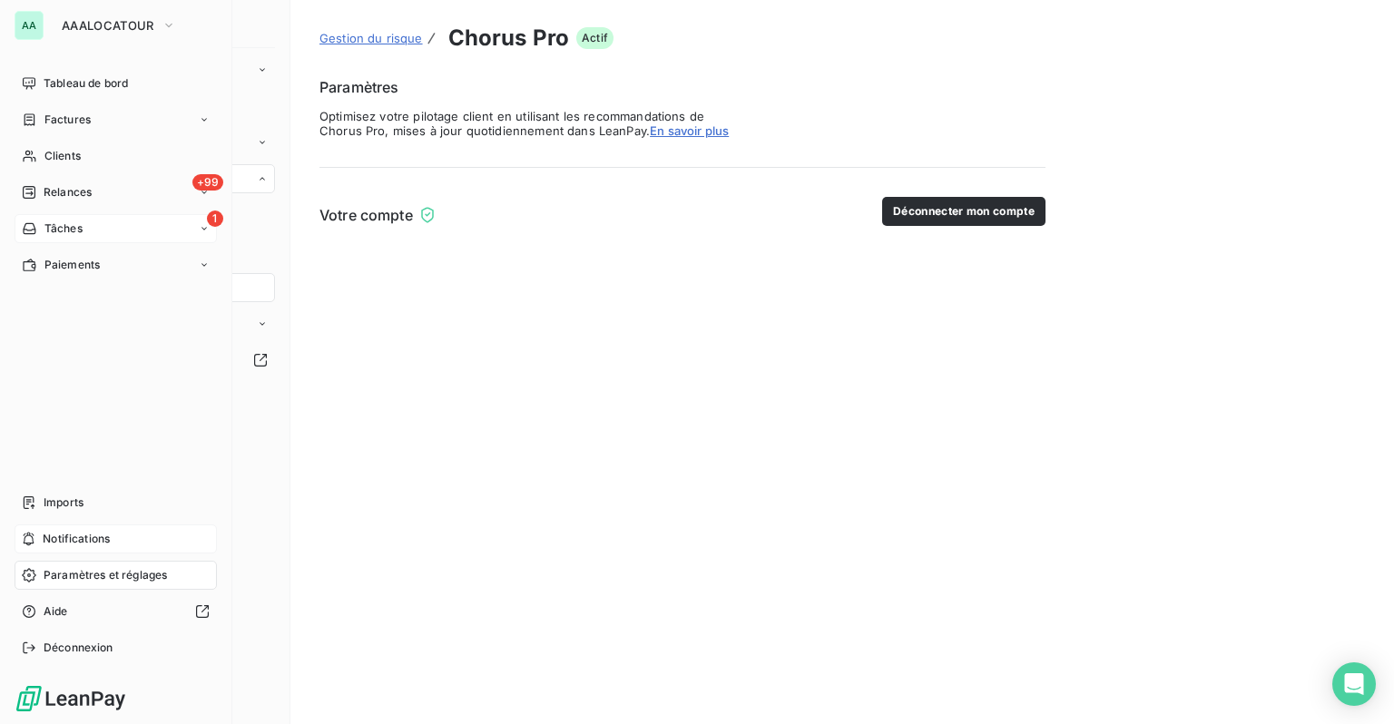
click at [70, 235] on span "Tâches" at bounding box center [63, 229] width 38 height 16
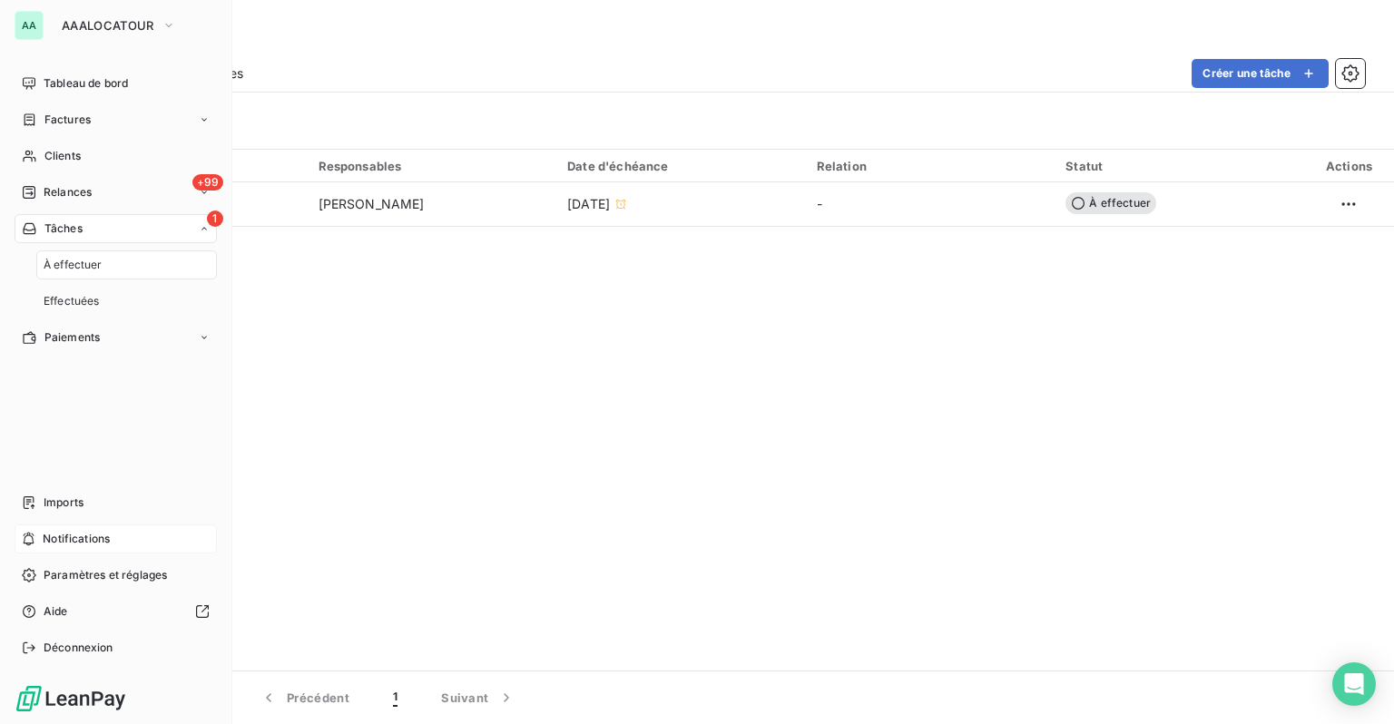
click at [70, 235] on span "Tâches" at bounding box center [63, 229] width 38 height 16
click at [71, 568] on span "Paramètres et réglages" at bounding box center [105, 575] width 123 height 16
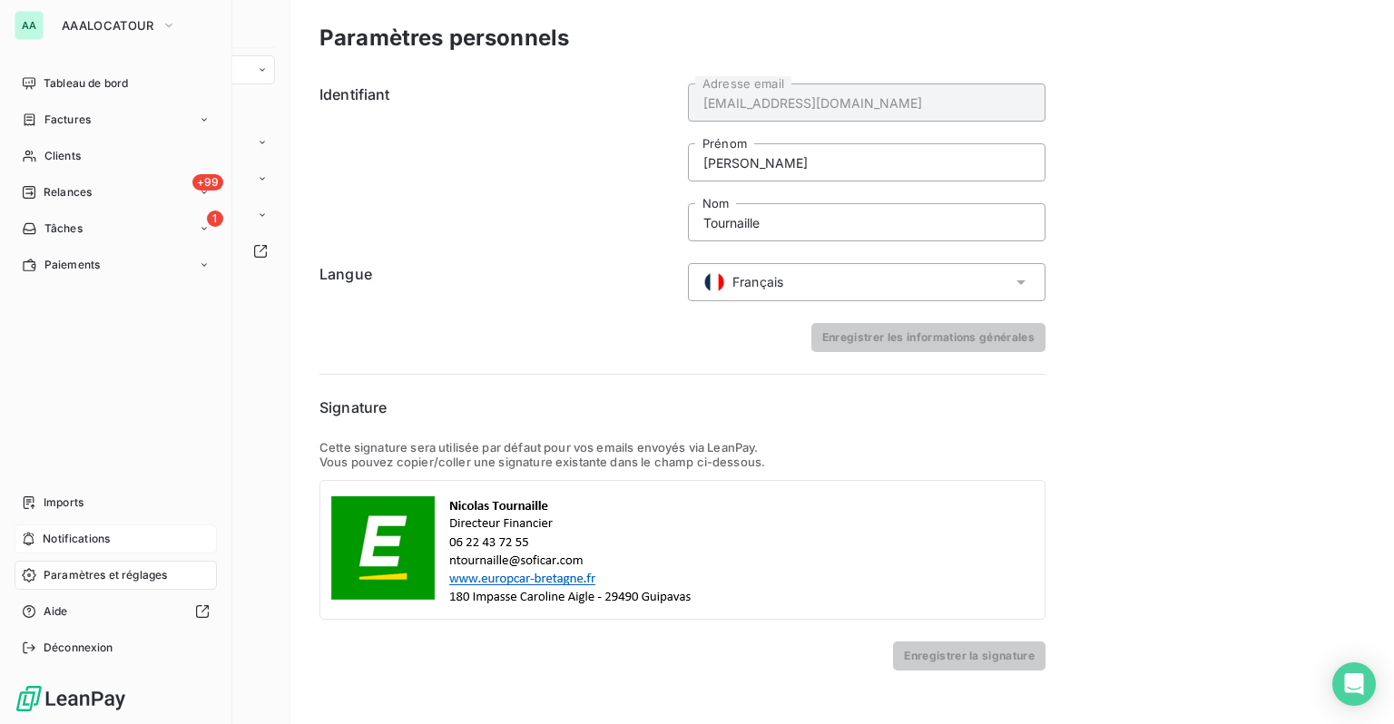
click at [75, 541] on span "Notifications" at bounding box center [76, 539] width 67 height 16
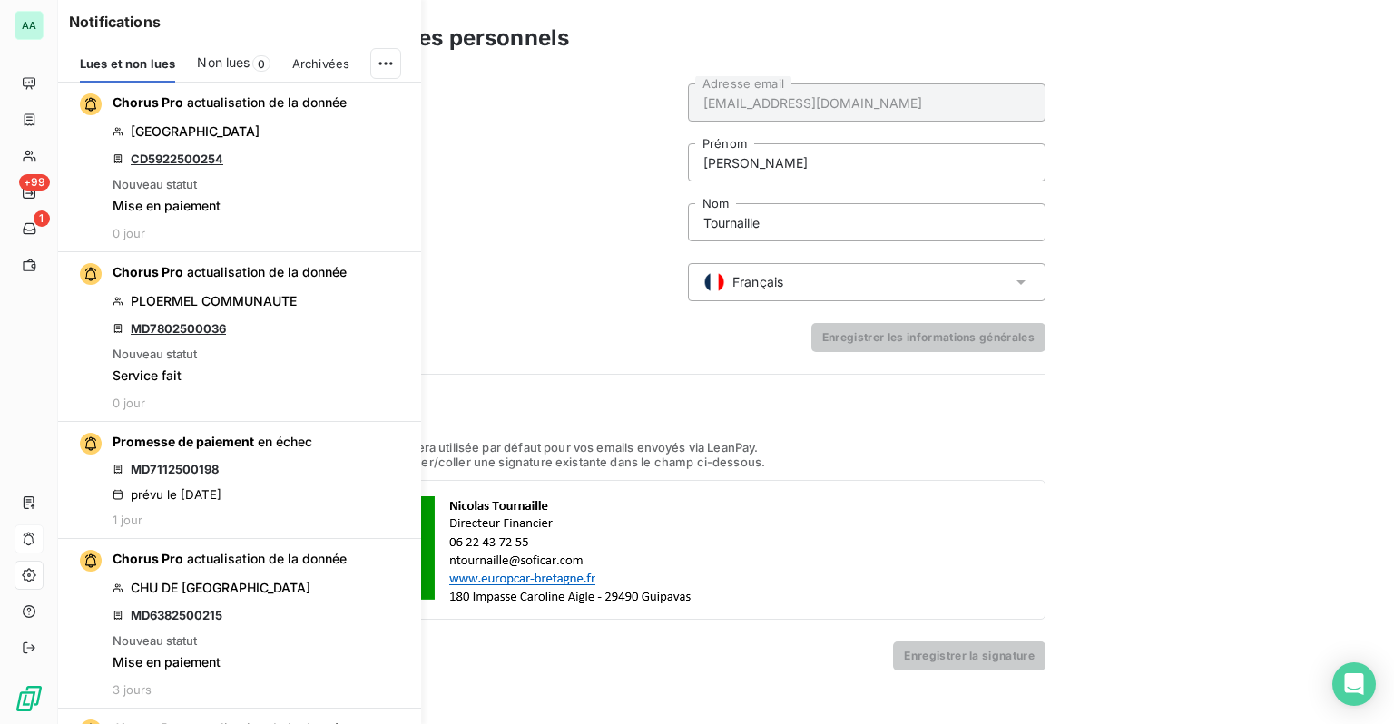
click at [41, 81] on div "Notifications Lues et non lues Non lues 0 Archivées Chorus Pro actualisation de…" at bounding box center [221, 362] width 363 height 724
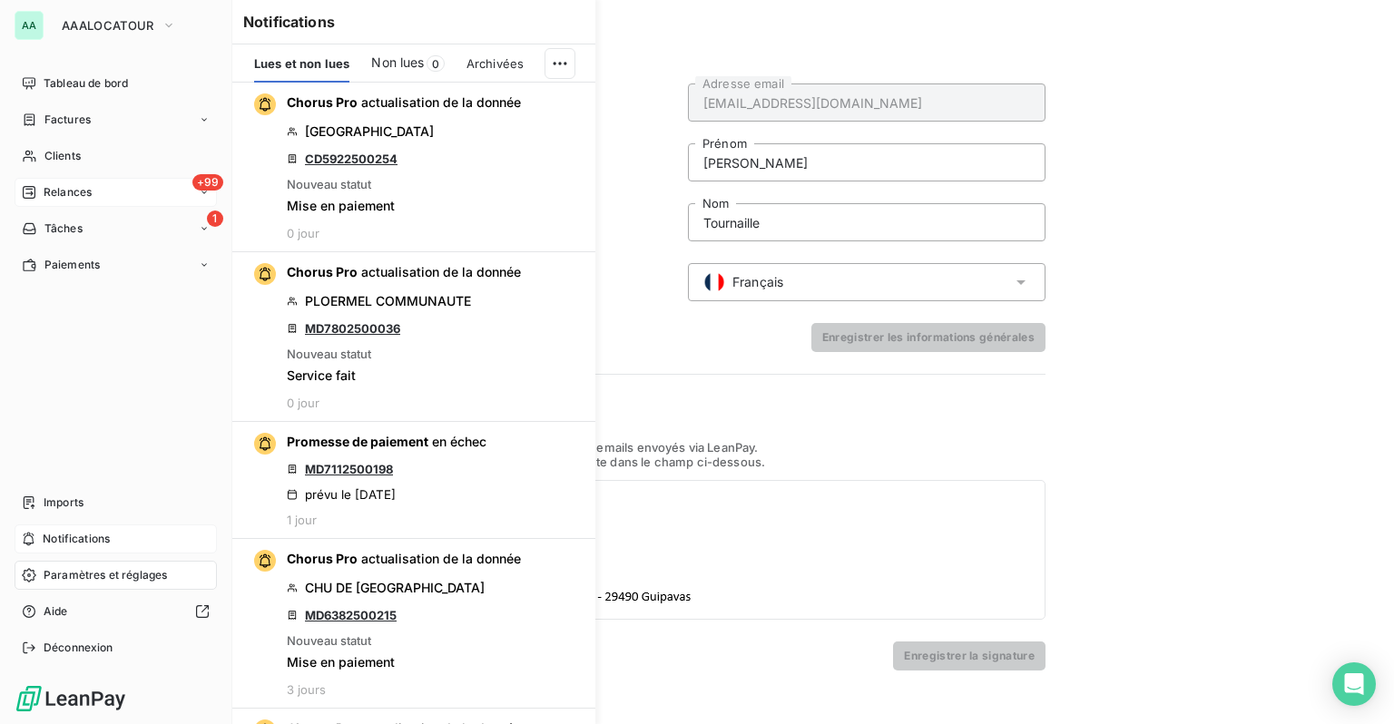
click at [73, 181] on div "+99 Relances" at bounding box center [116, 192] width 202 height 29
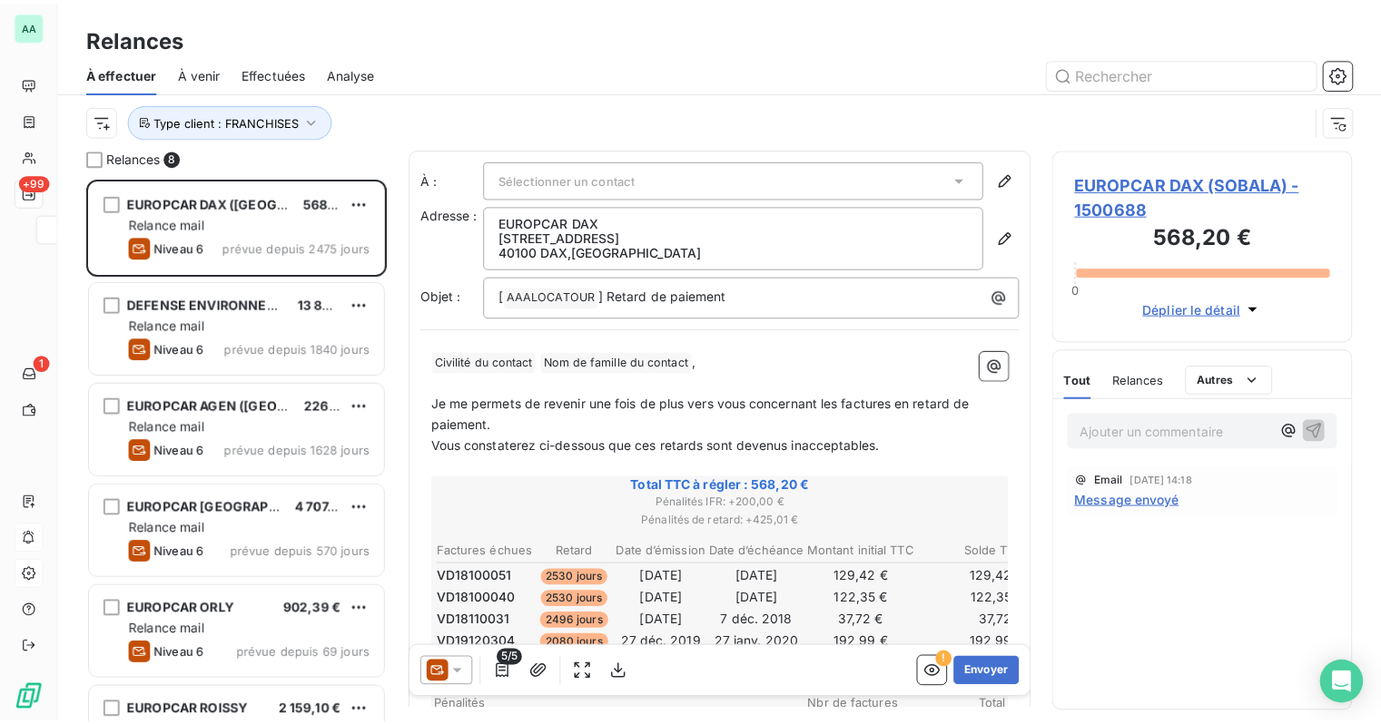
scroll to position [533, 289]
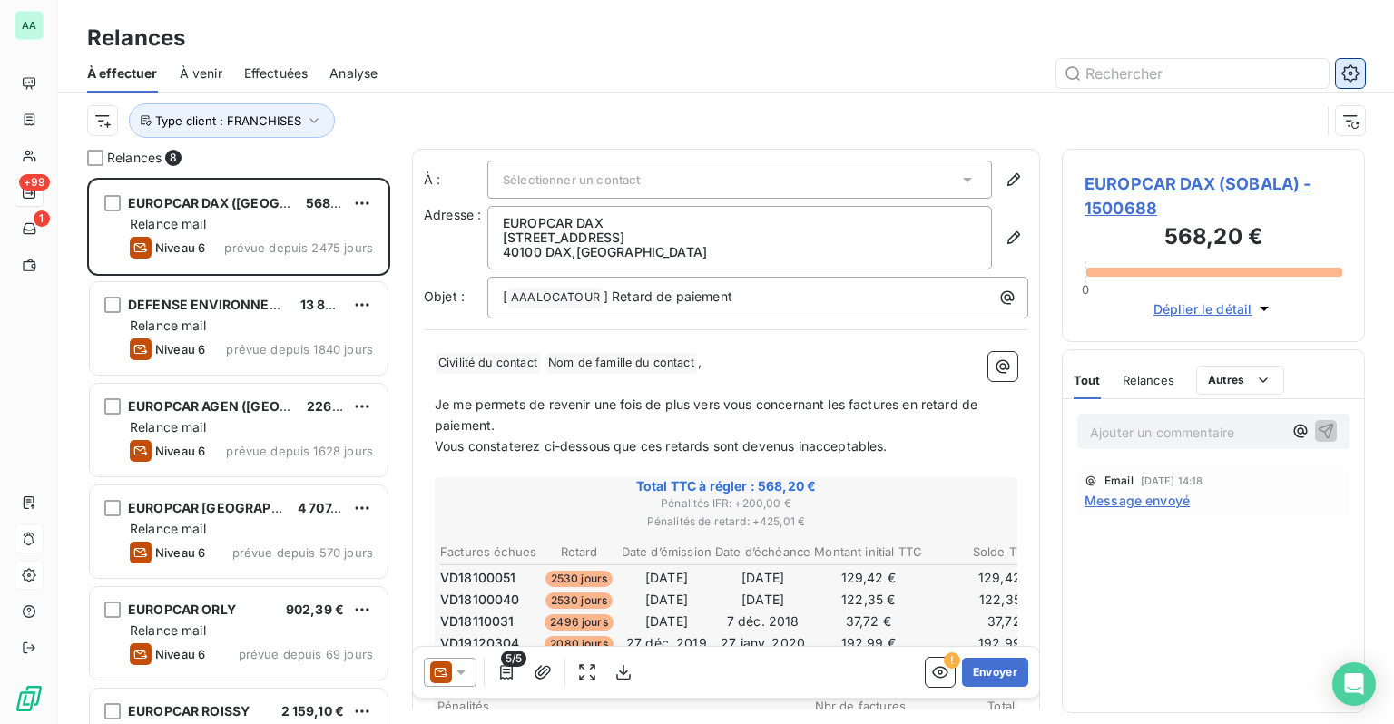
click at [1353, 64] on icon "button" at bounding box center [1351, 73] width 18 height 18
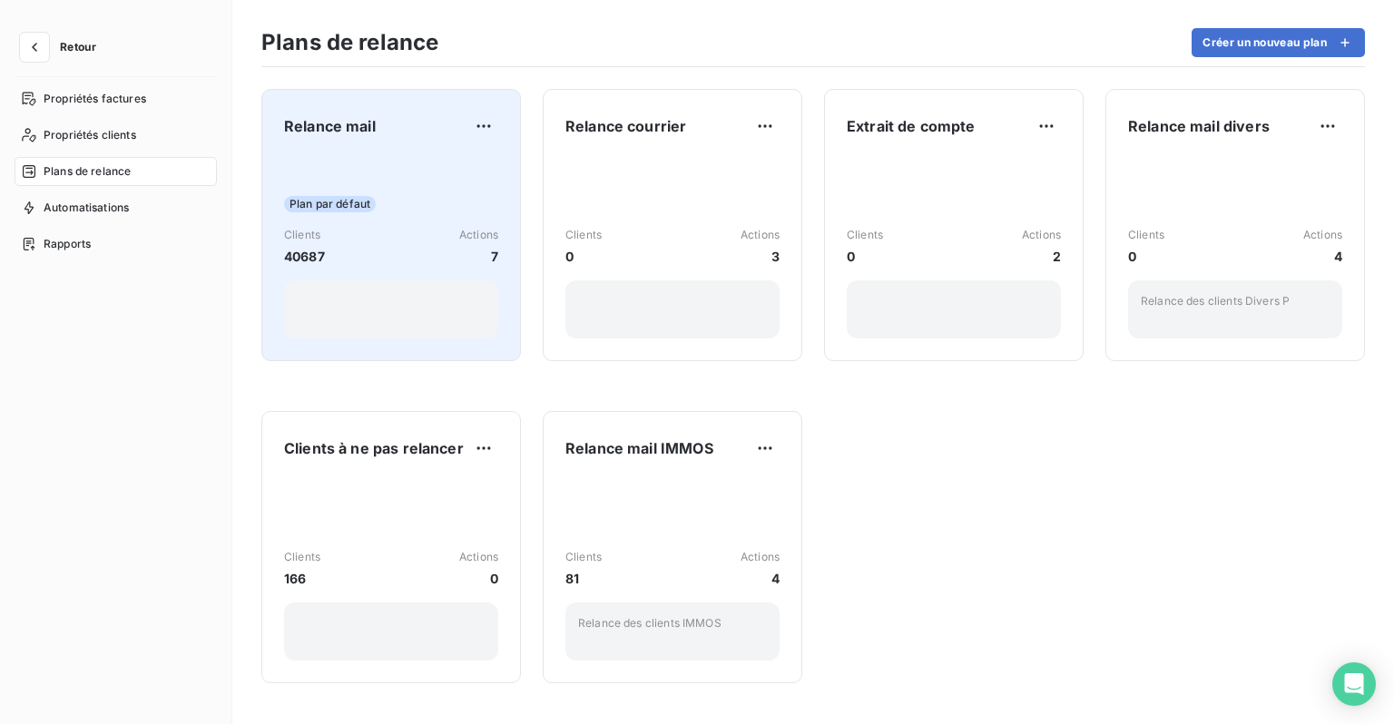
click at [461, 178] on div "Plan par défaut Clients 40687 Actions 7" at bounding box center [391, 246] width 214 height 183
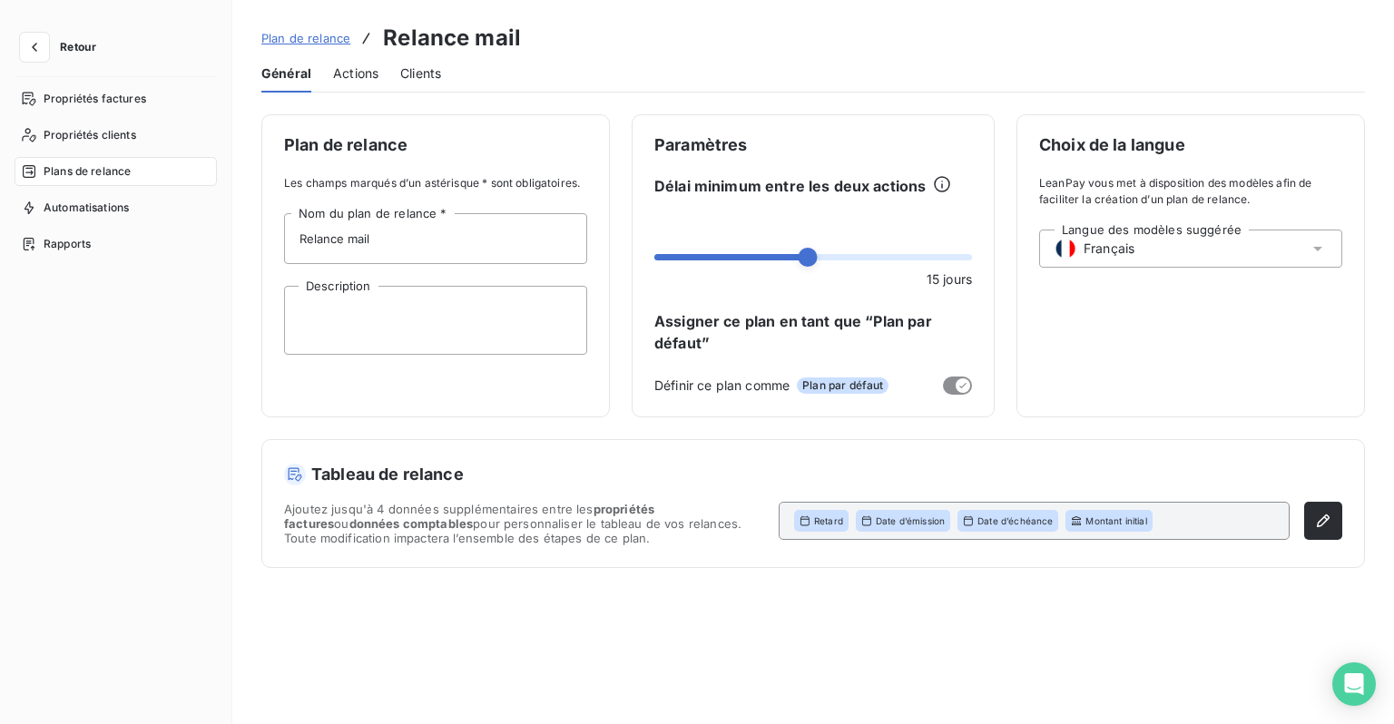
click at [367, 77] on span "Actions" at bounding box center [355, 73] width 45 height 18
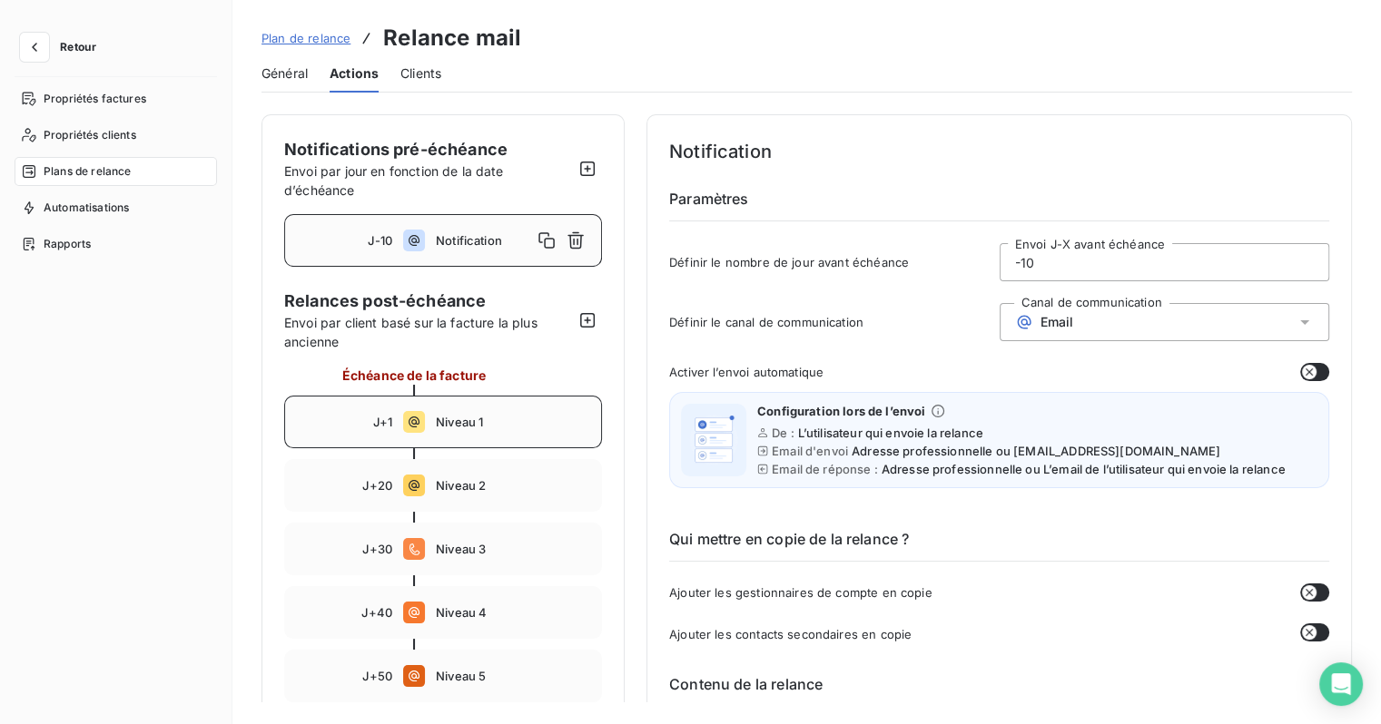
click at [402, 426] on div "J+1 Niveau 1" at bounding box center [443, 422] width 318 height 53
type input "1"
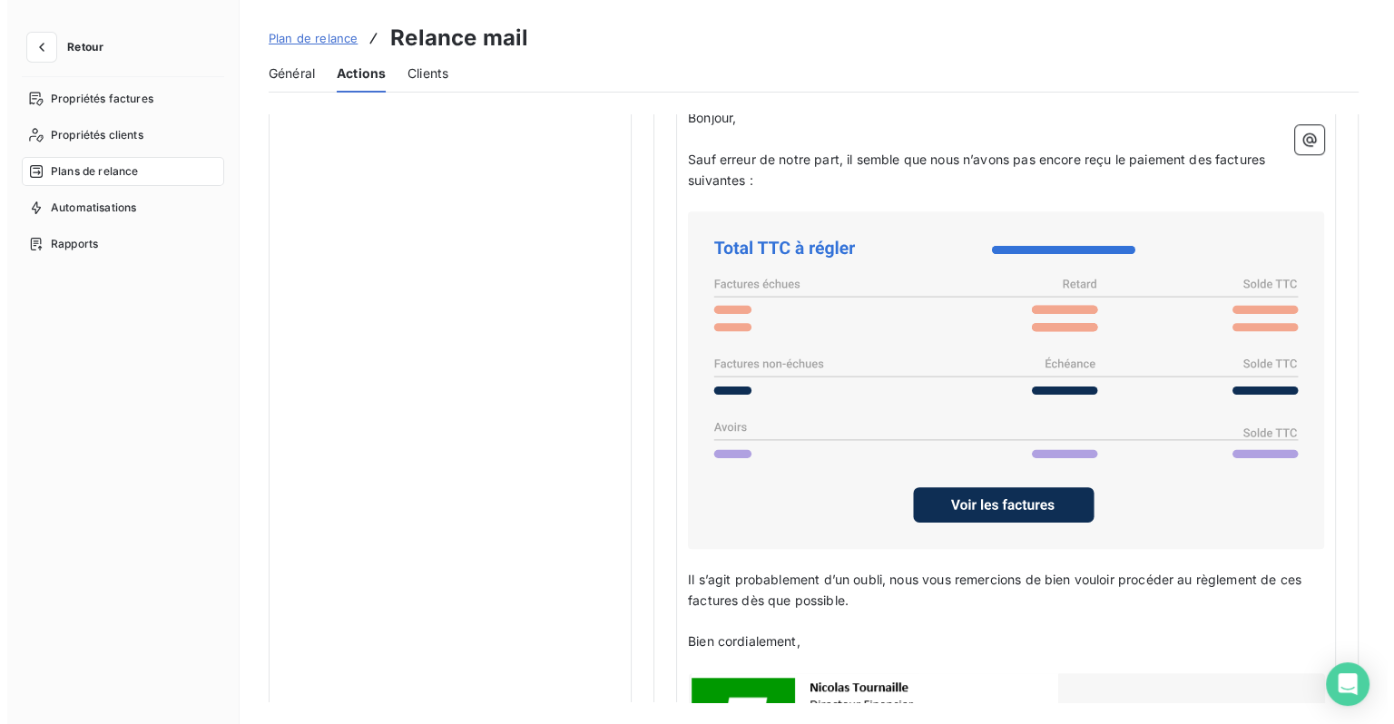
scroll to position [1271, 0]
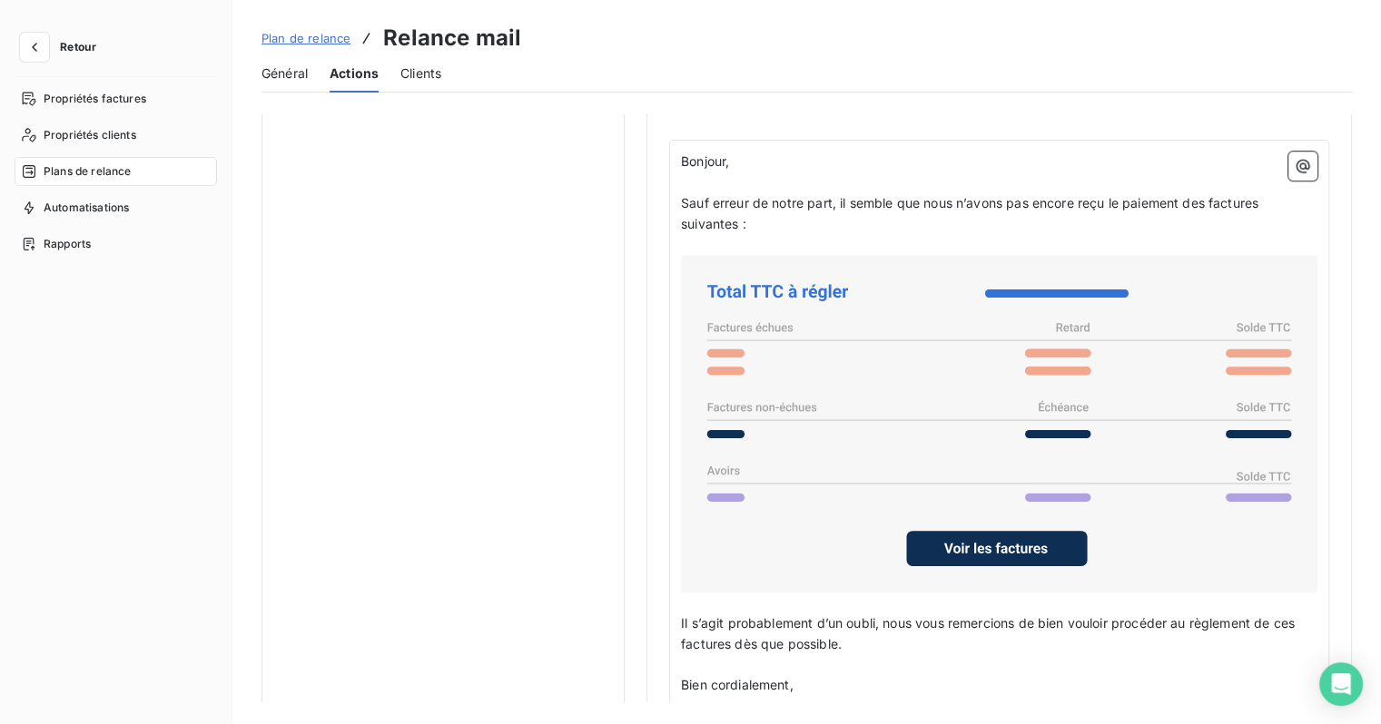
click at [288, 78] on span "Général" at bounding box center [284, 73] width 46 height 18
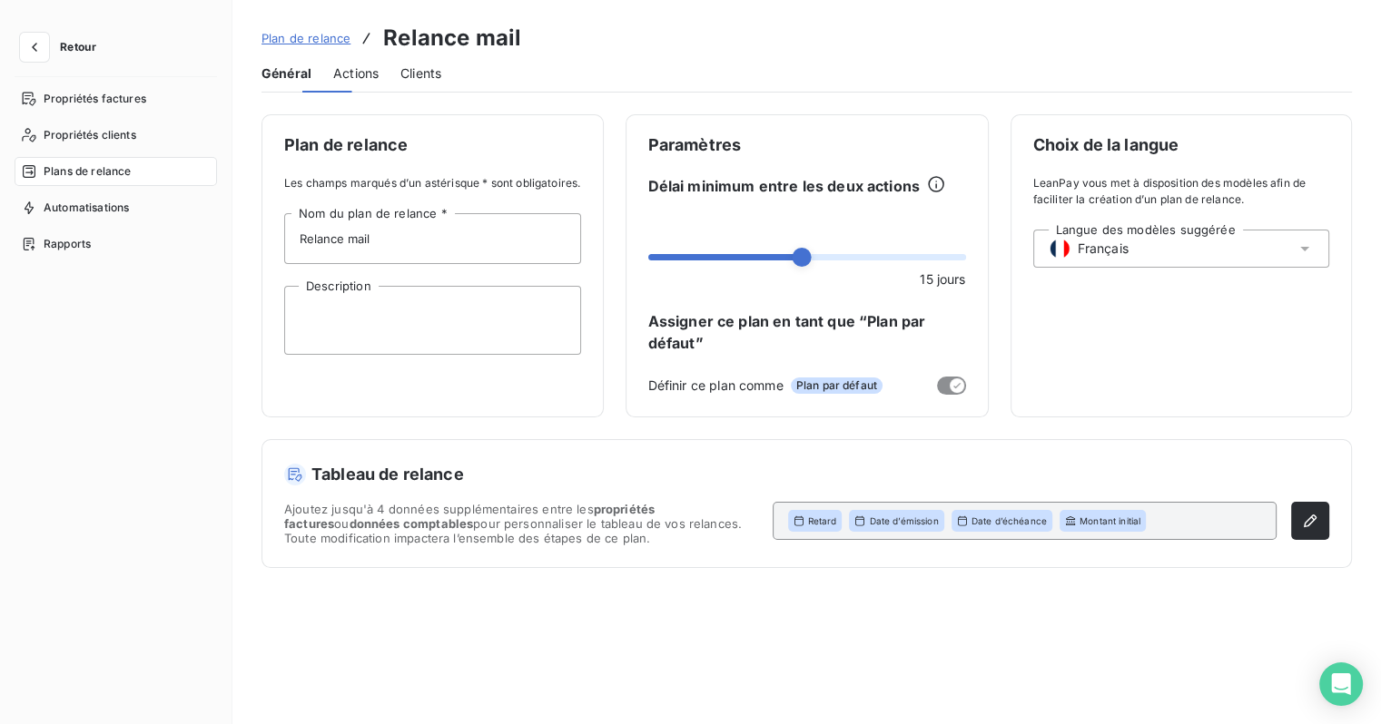
scroll to position [0, 0]
click at [311, 29] on link "Plan de relance" at bounding box center [305, 38] width 89 height 18
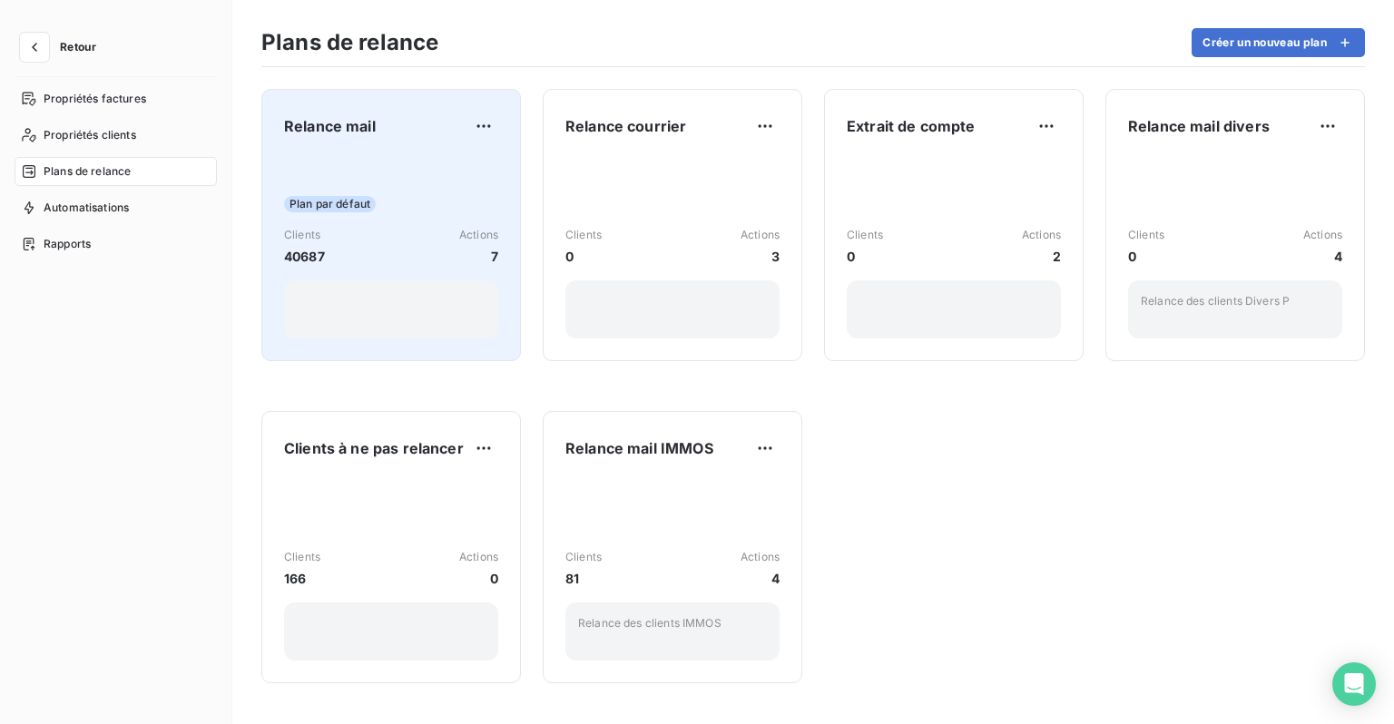
click at [378, 210] on div "Plan par défaut" at bounding box center [391, 204] width 214 height 16
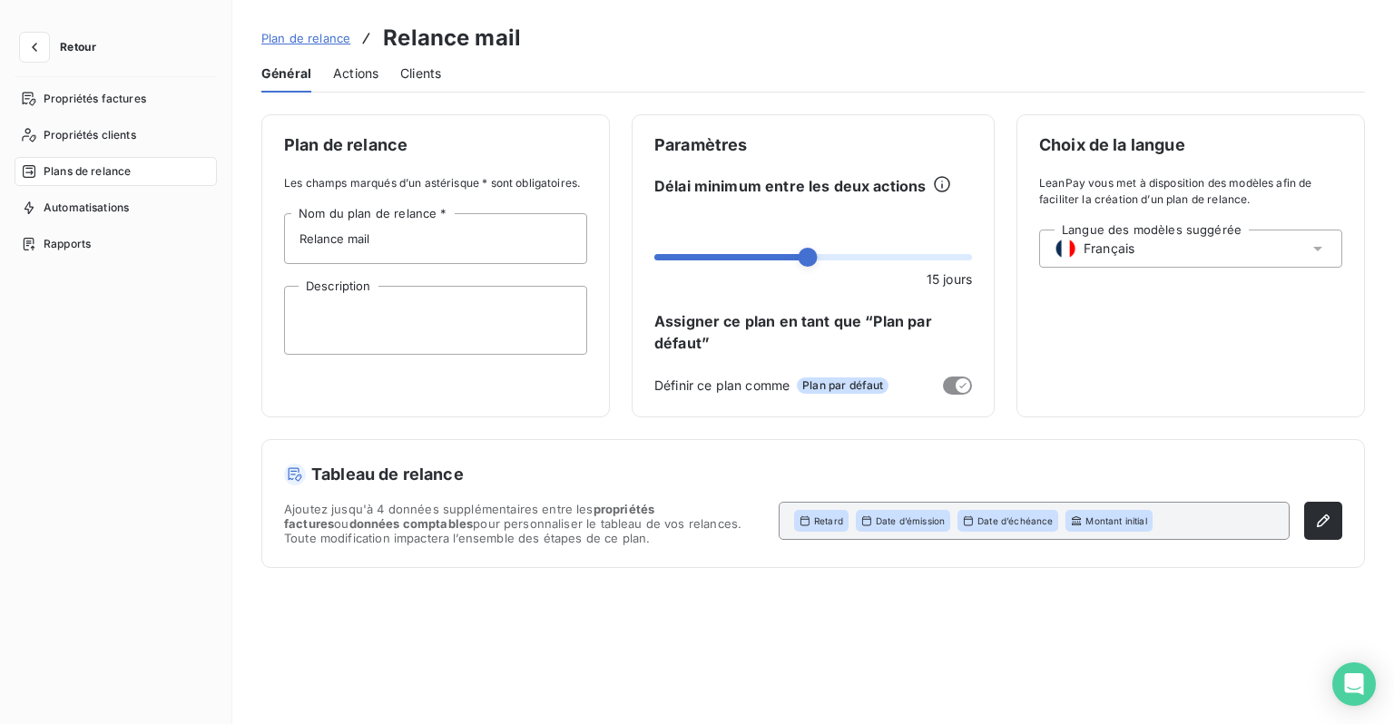
click at [361, 60] on div "Actions" at bounding box center [355, 73] width 45 height 38
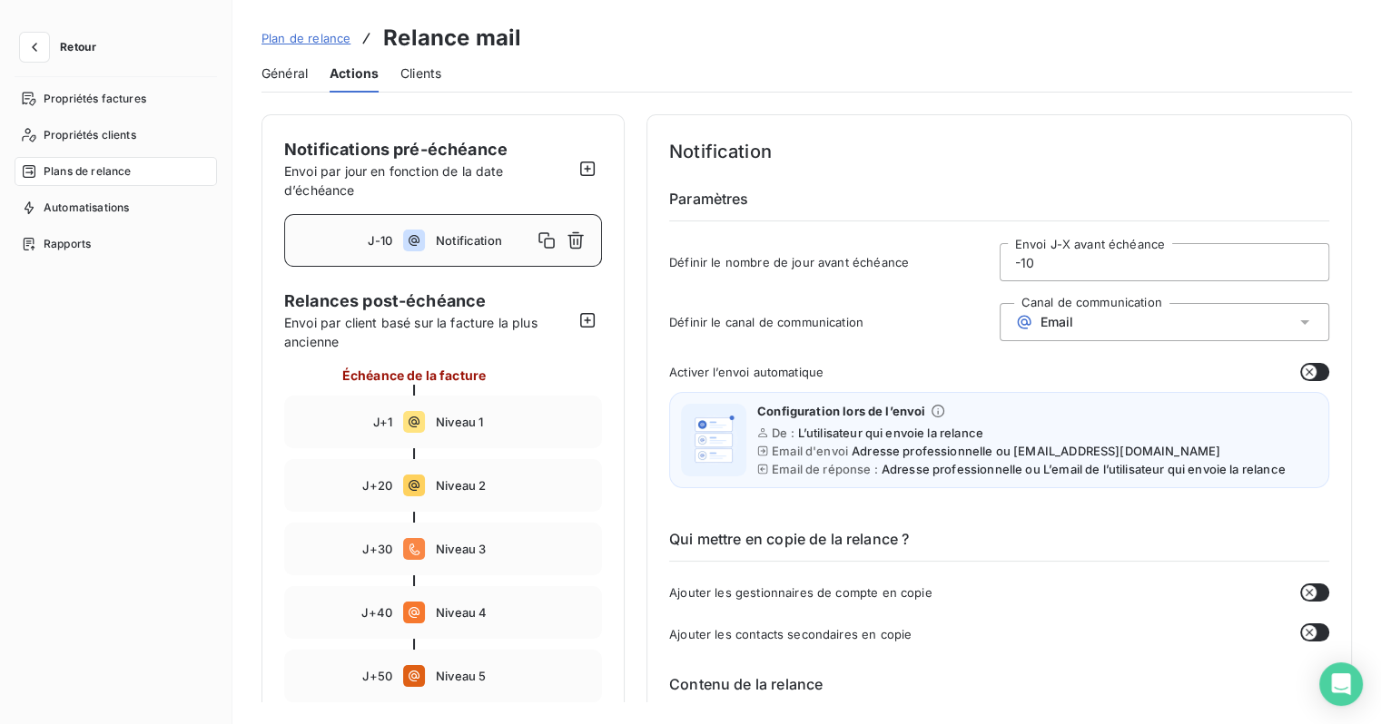
click at [426, 514] on div at bounding box center [443, 517] width 318 height 11
click at [428, 491] on div "J+20 Niveau 2" at bounding box center [443, 485] width 318 height 53
type input "20"
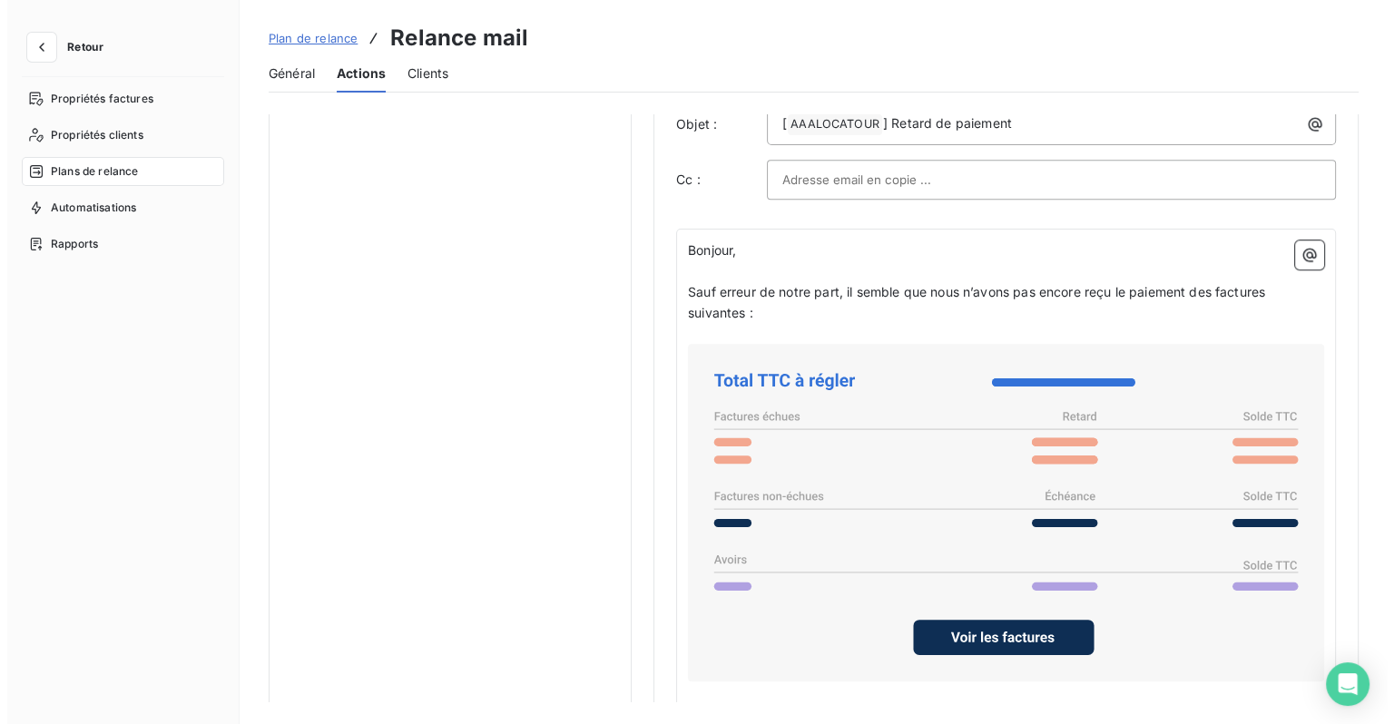
scroll to position [1181, 0]
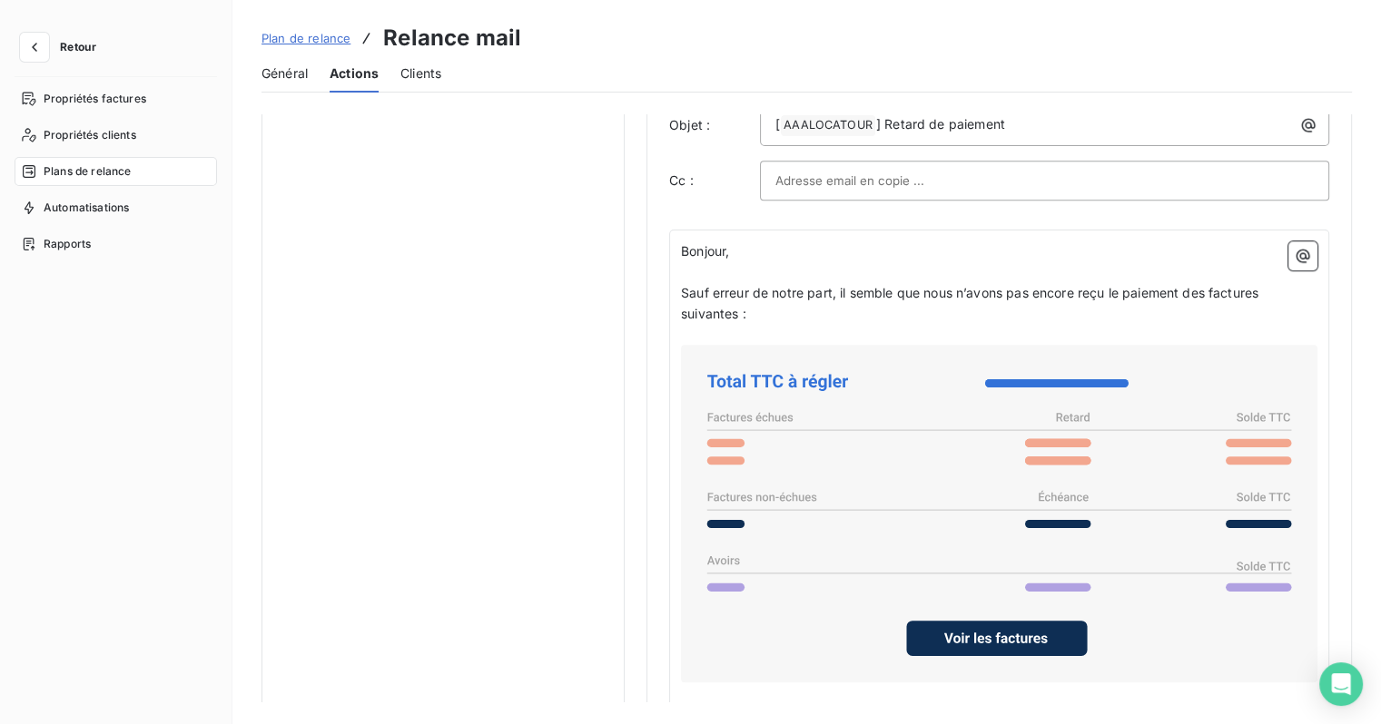
click at [320, 49] on div "Plan de relance Relance mail" at bounding box center [391, 38] width 260 height 33
click at [358, 81] on span "Actions" at bounding box center [354, 73] width 49 height 18
click at [288, 75] on span "Général" at bounding box center [284, 73] width 46 height 18
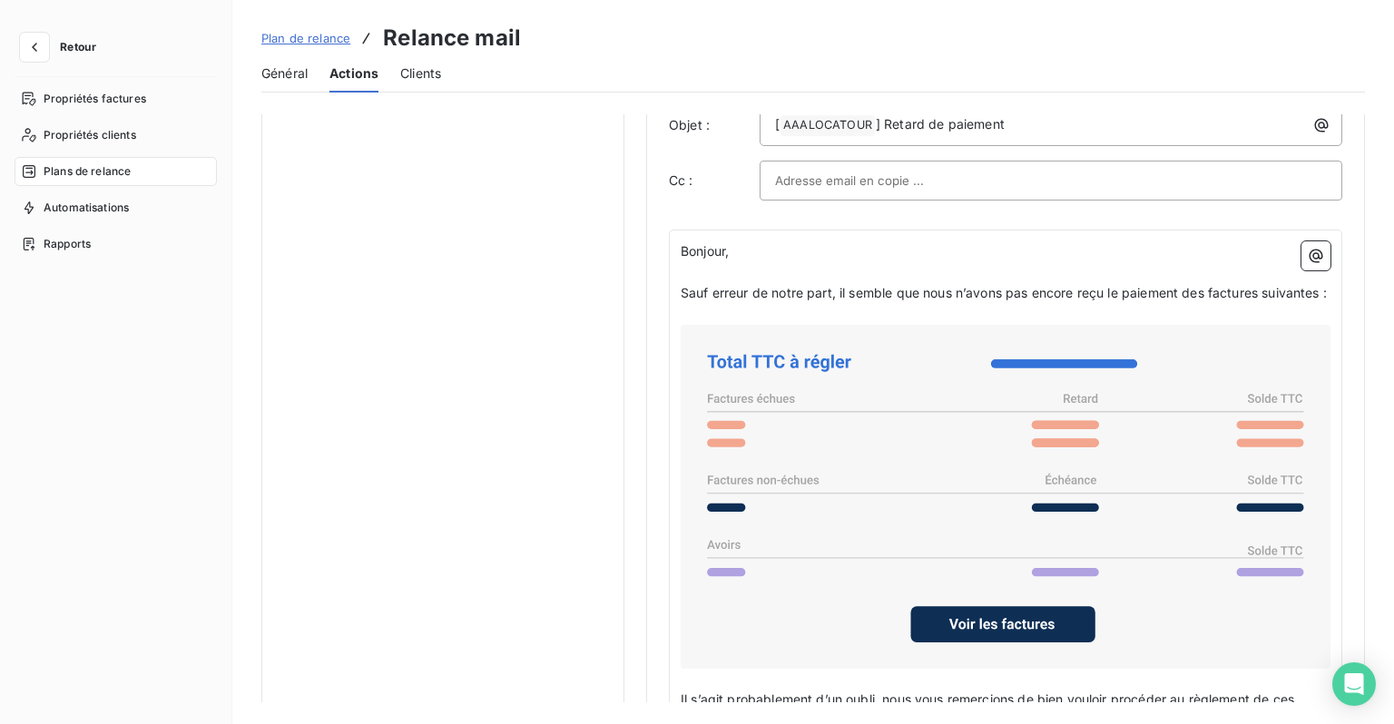
scroll to position [0, 0]
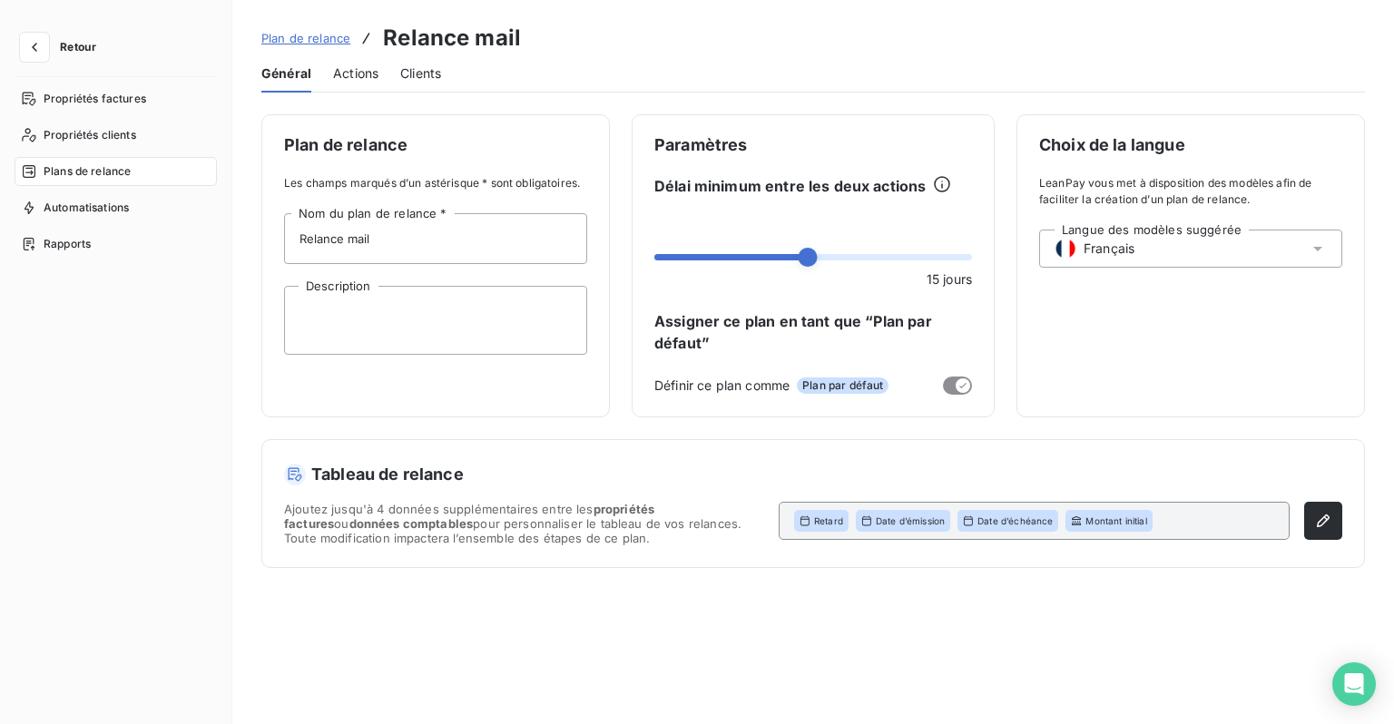
click at [349, 73] on span "Actions" at bounding box center [355, 73] width 45 height 18
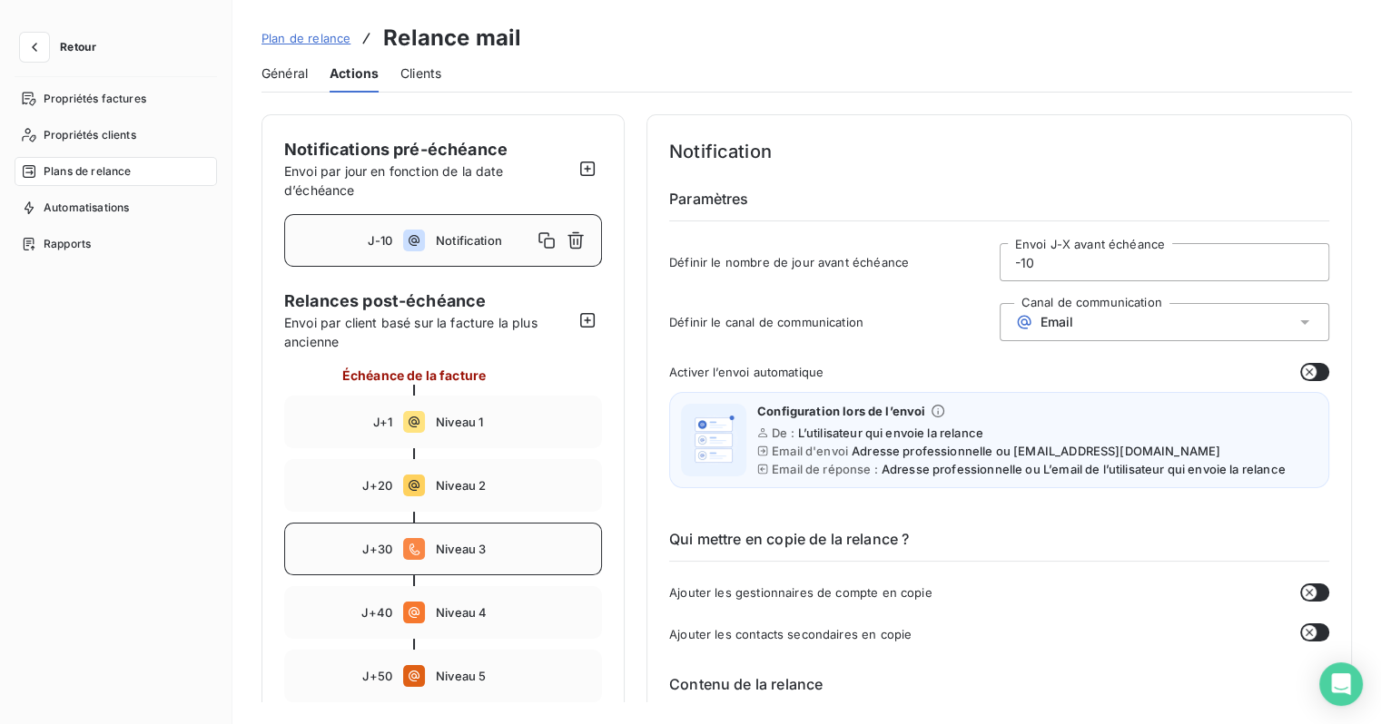
click at [443, 550] on span "Niveau 3" at bounding box center [513, 549] width 154 height 15
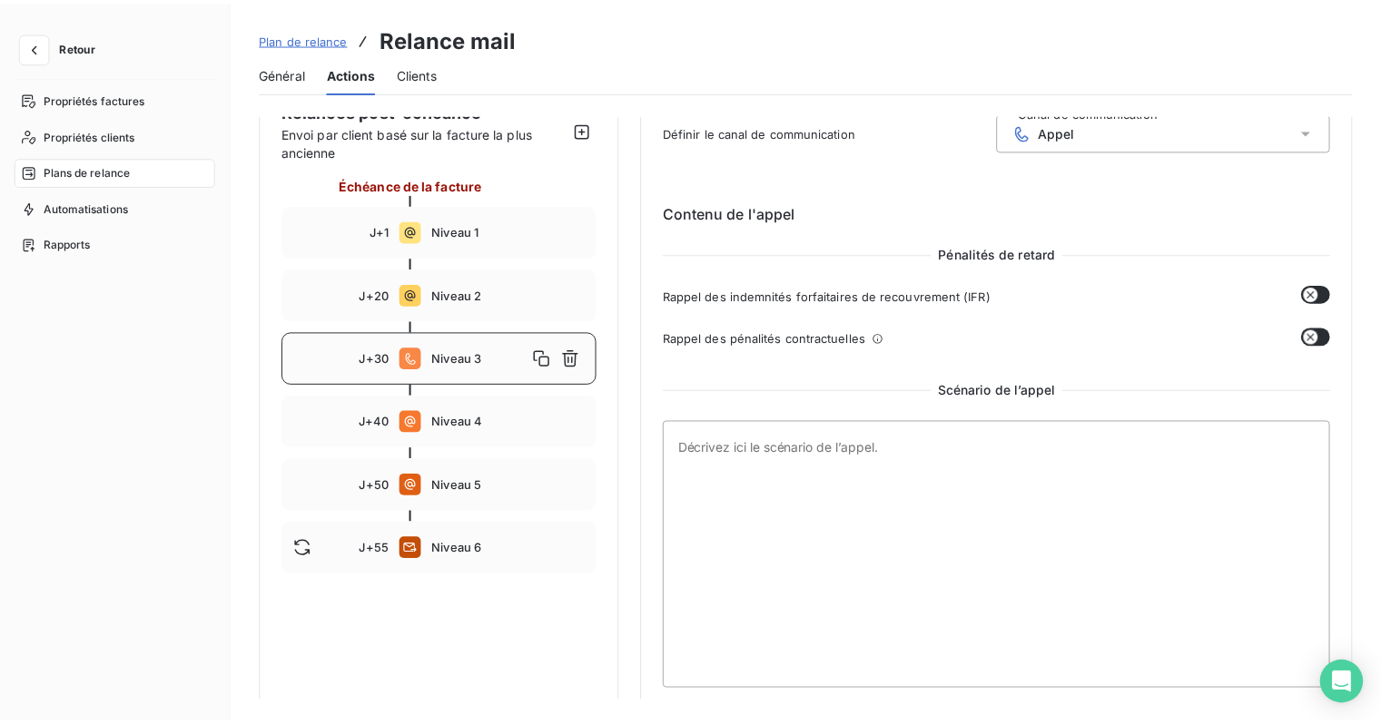
scroll to position [196, 0]
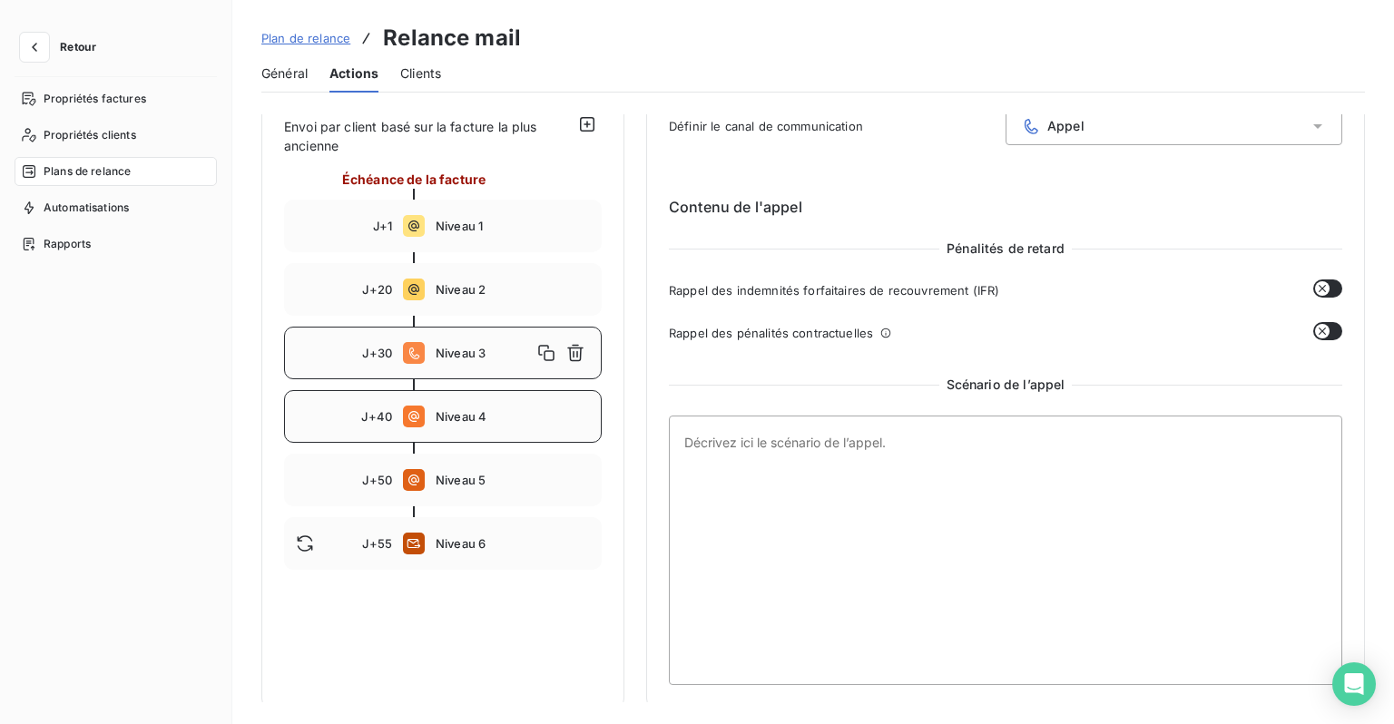
click at [421, 417] on icon at bounding box center [414, 417] width 22 height 22
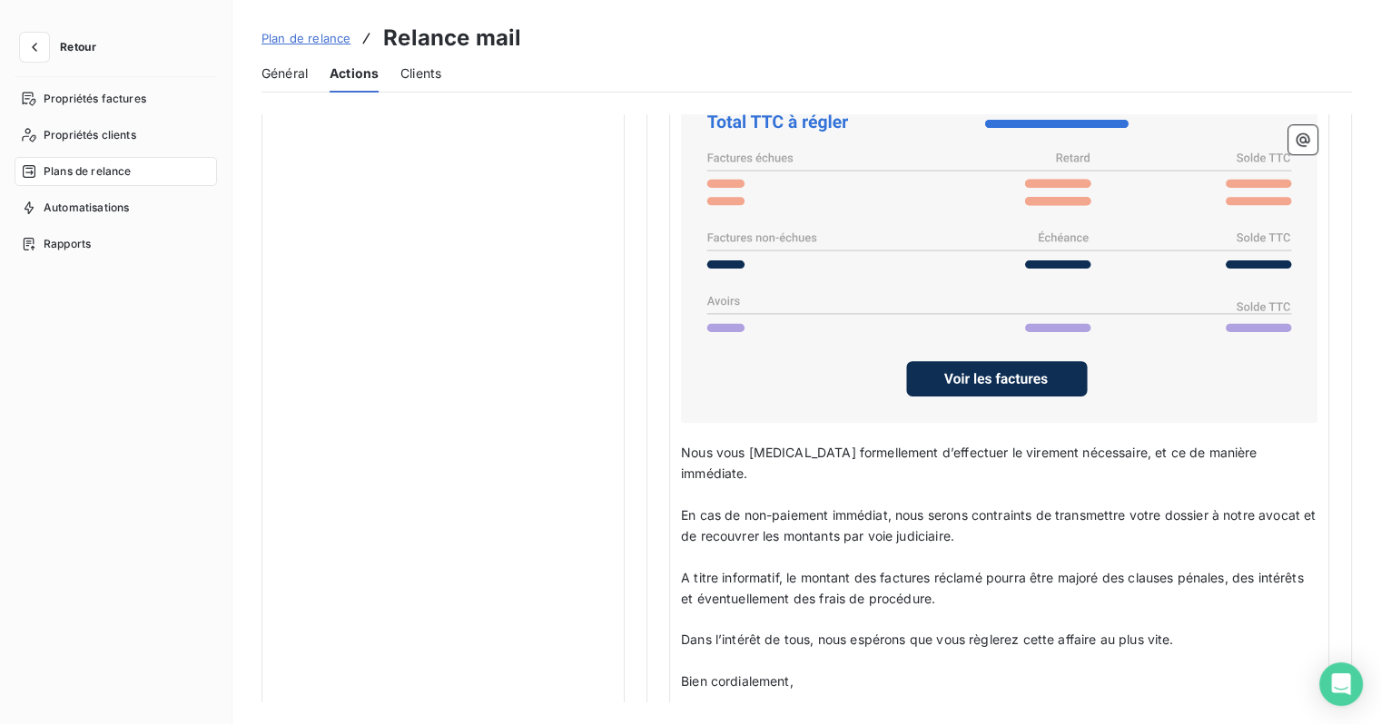
scroll to position [1452, 0]
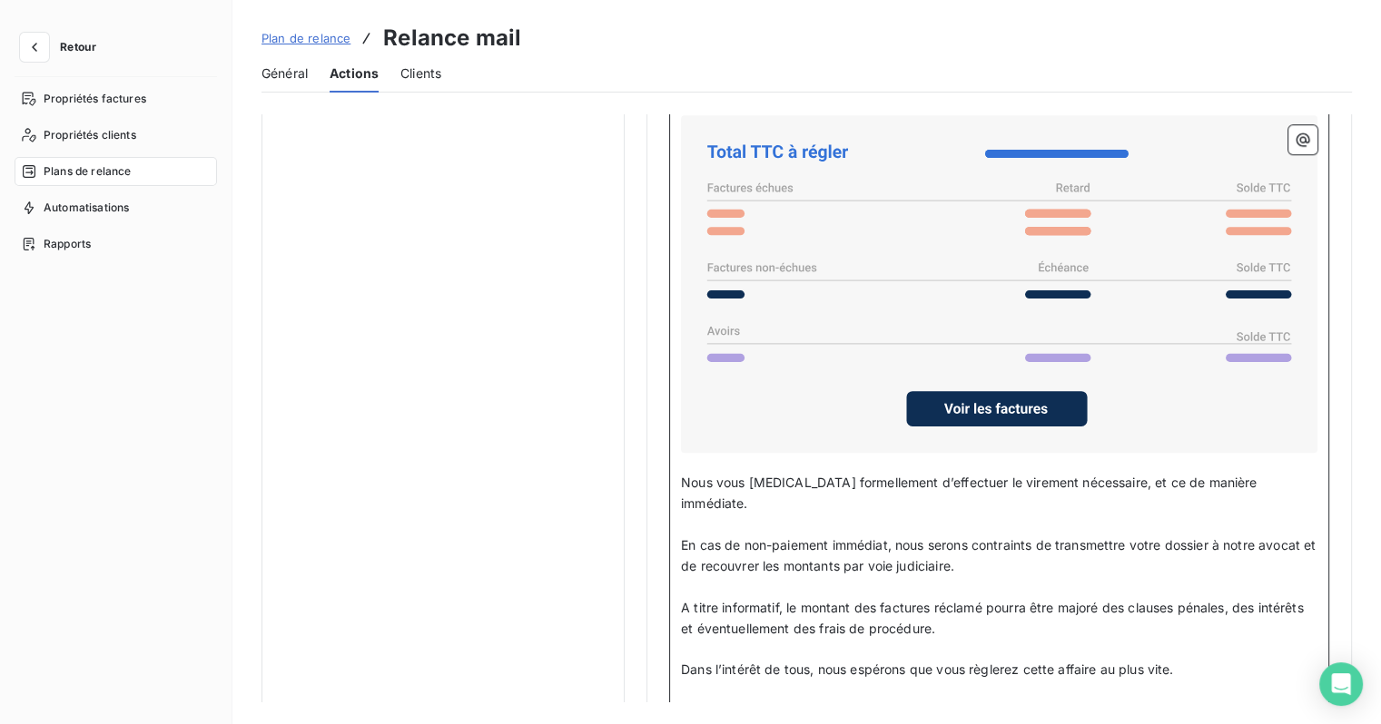
click at [1184, 537] on span "En cas de non-paiement immédiat, nous serons contraints de transmettre votre do…" at bounding box center [1000, 555] width 638 height 36
click at [1053, 600] on span "A titre informatif, le montant des factures réclamé pourra être majoré des clau…" at bounding box center [994, 618] width 626 height 36
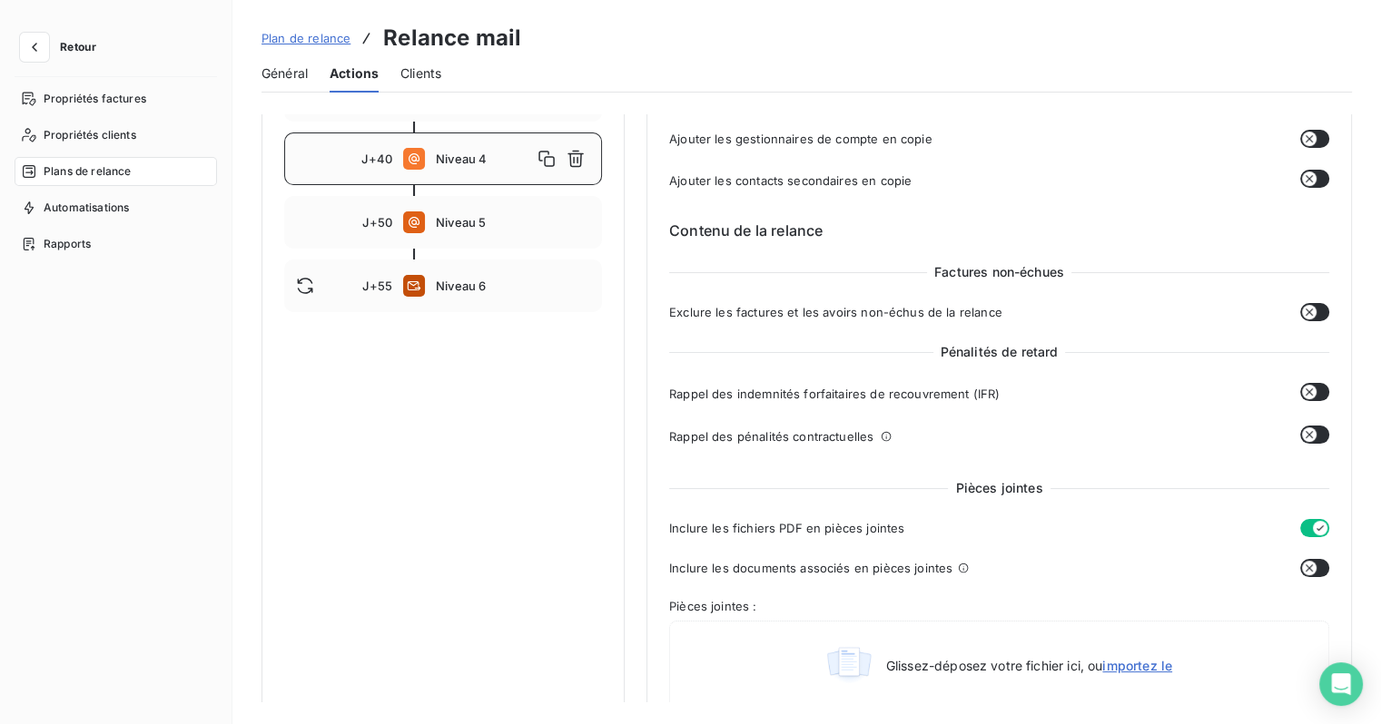
scroll to position [0, 0]
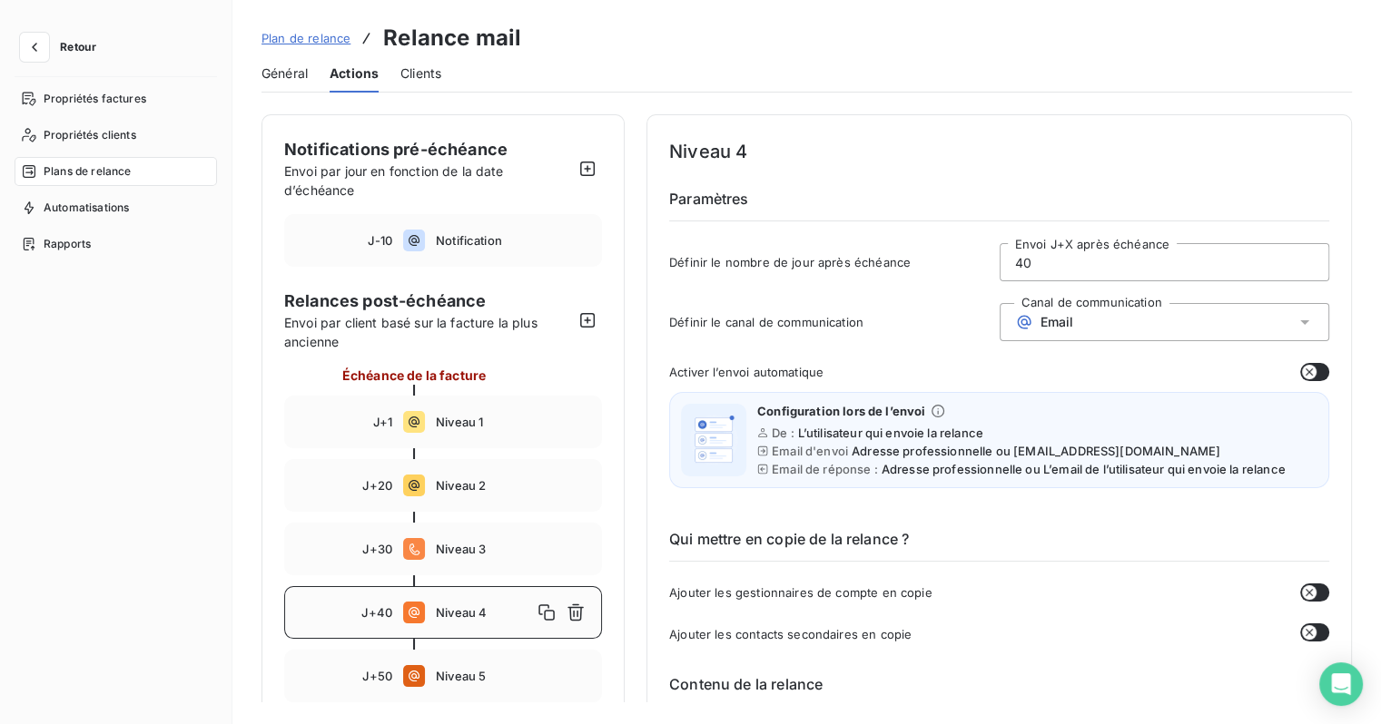
click at [418, 240] on icon at bounding box center [413, 240] width 11 height 11
type input "-10"
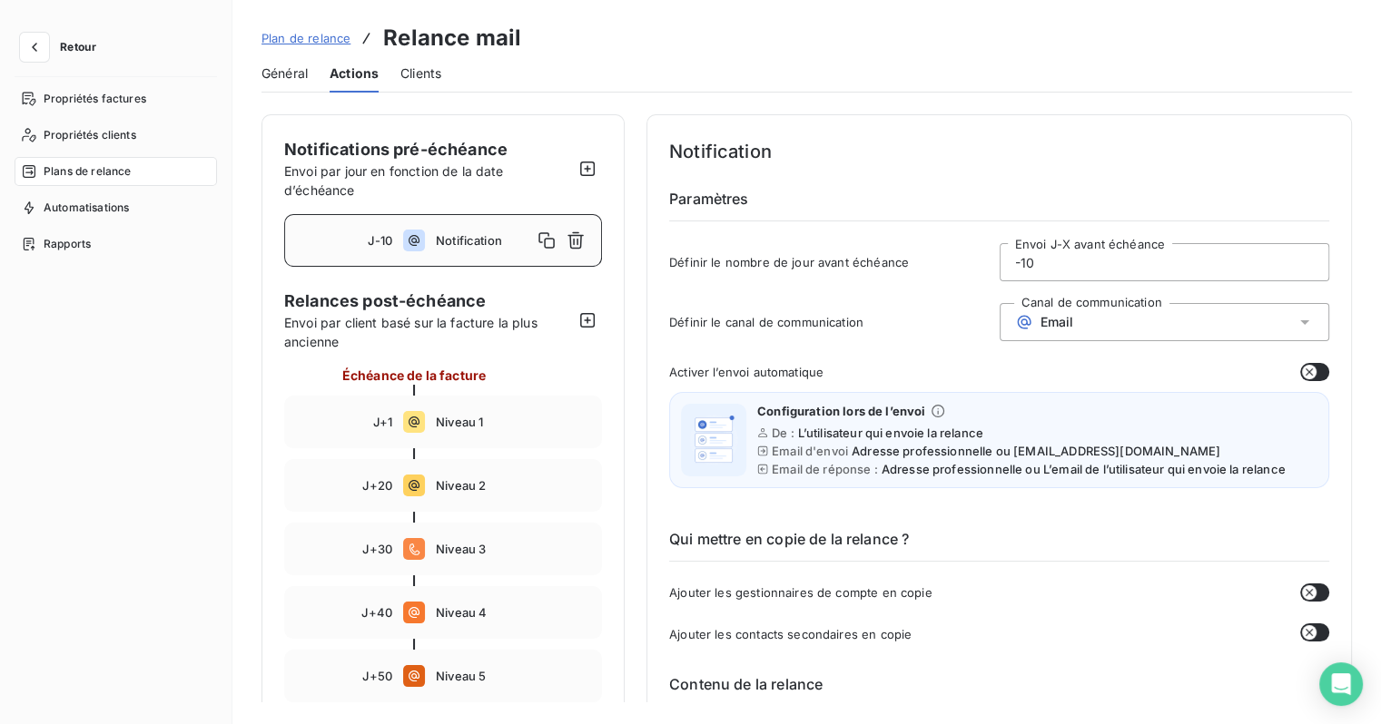
click at [290, 74] on span "Général" at bounding box center [284, 73] width 46 height 18
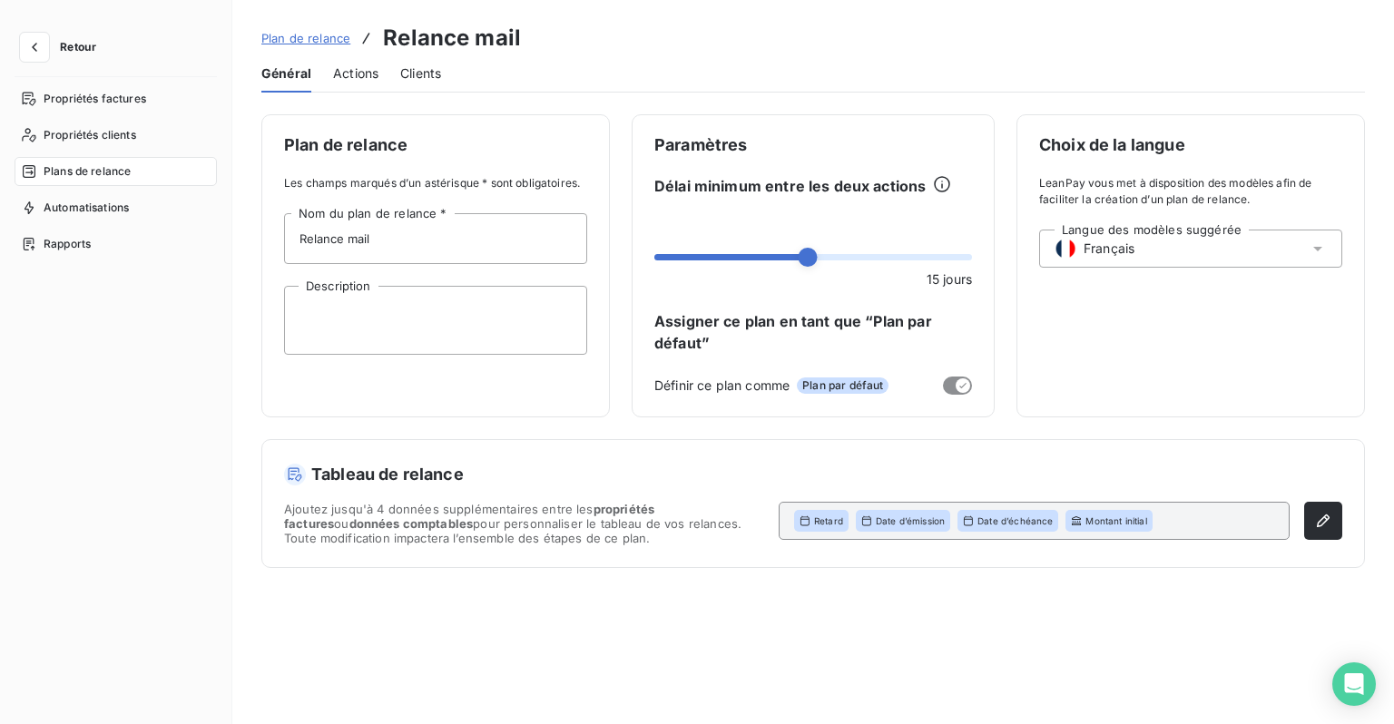
click at [352, 74] on span "Actions" at bounding box center [355, 73] width 45 height 18
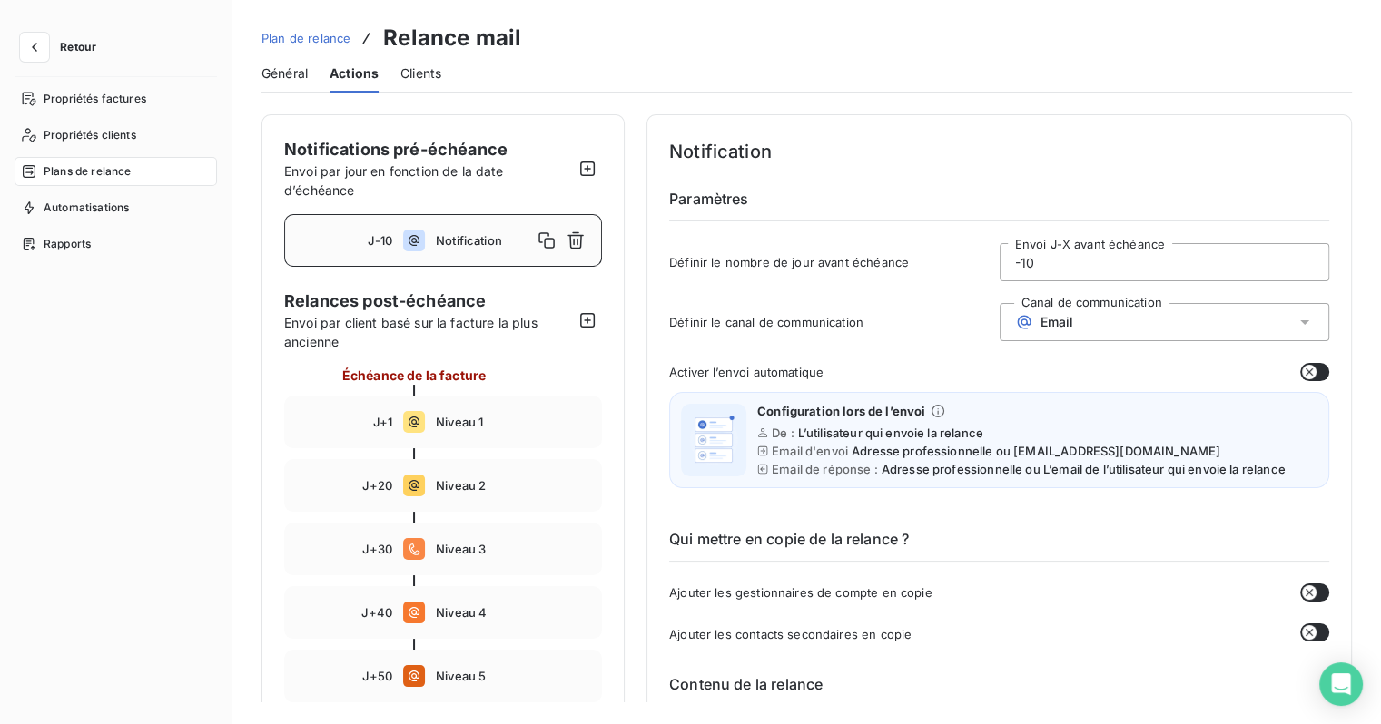
scroll to position [182, 0]
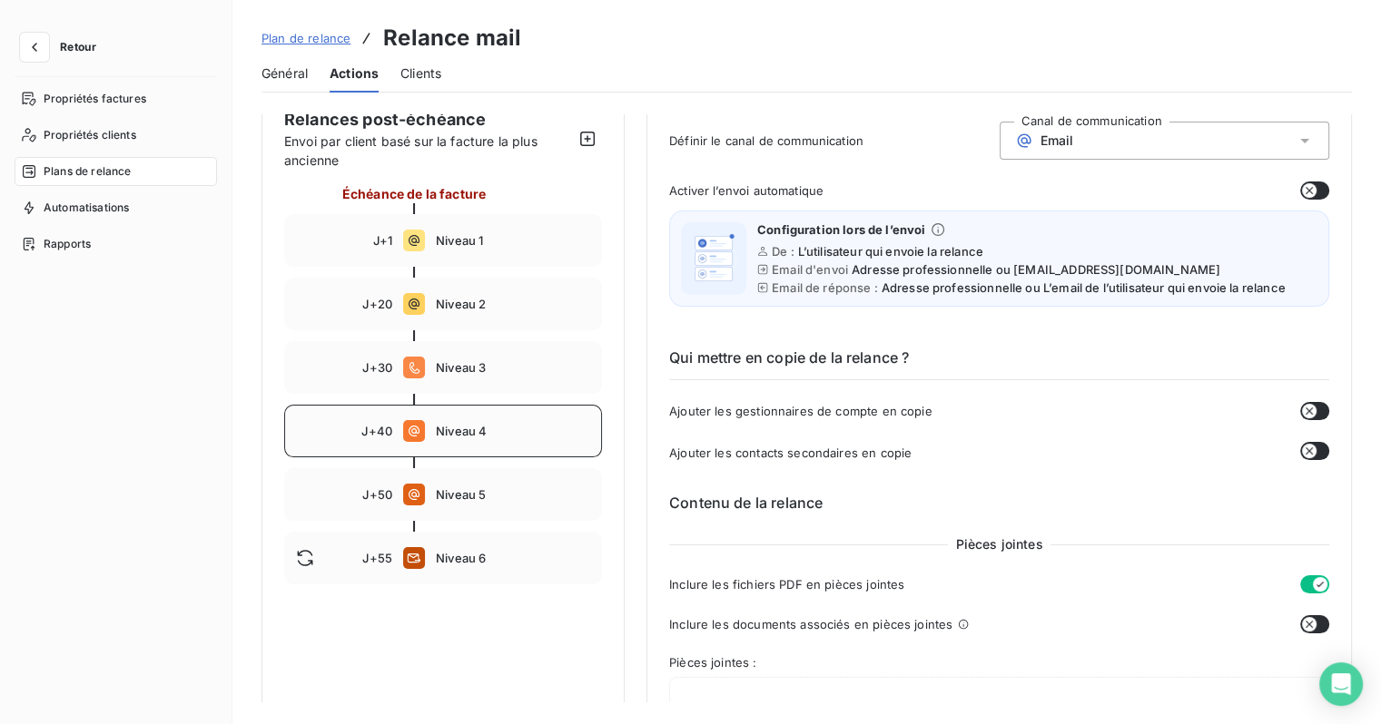
click at [447, 444] on div "J+40 Niveau 4" at bounding box center [443, 431] width 318 height 53
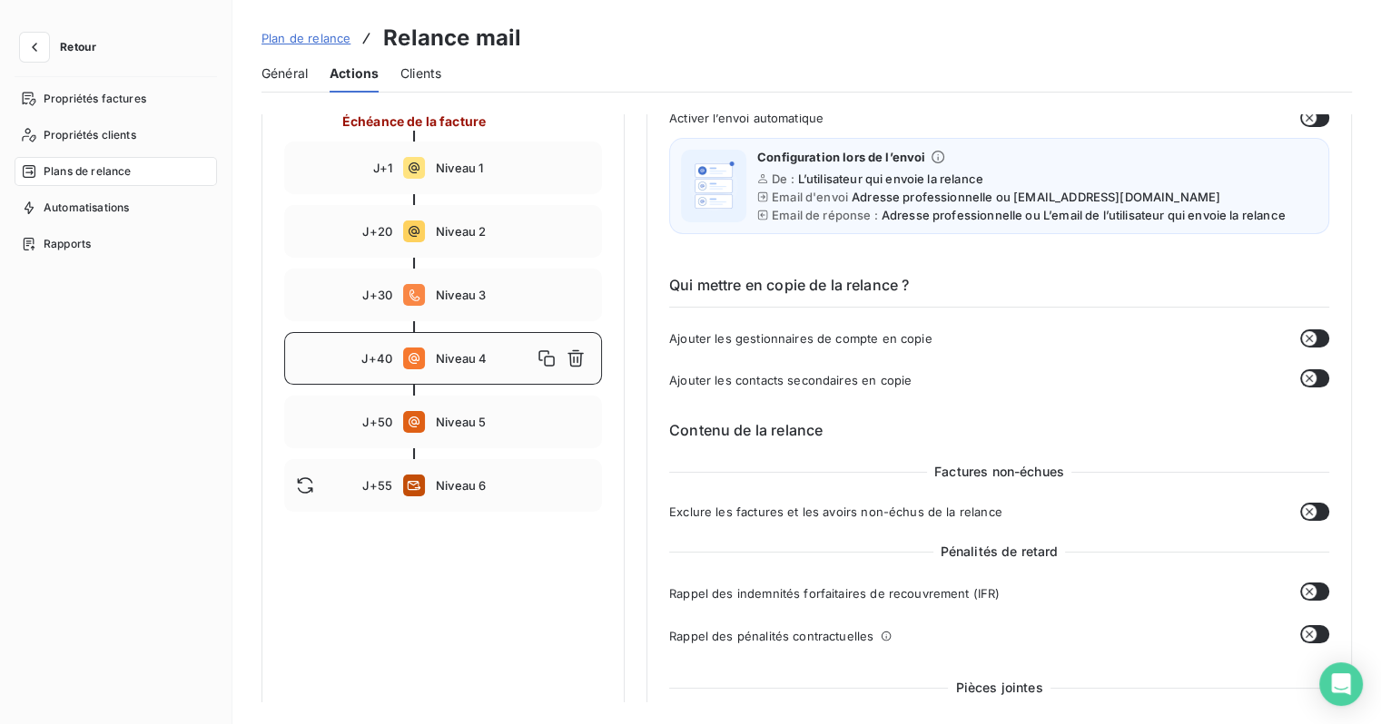
scroll to position [91, 0]
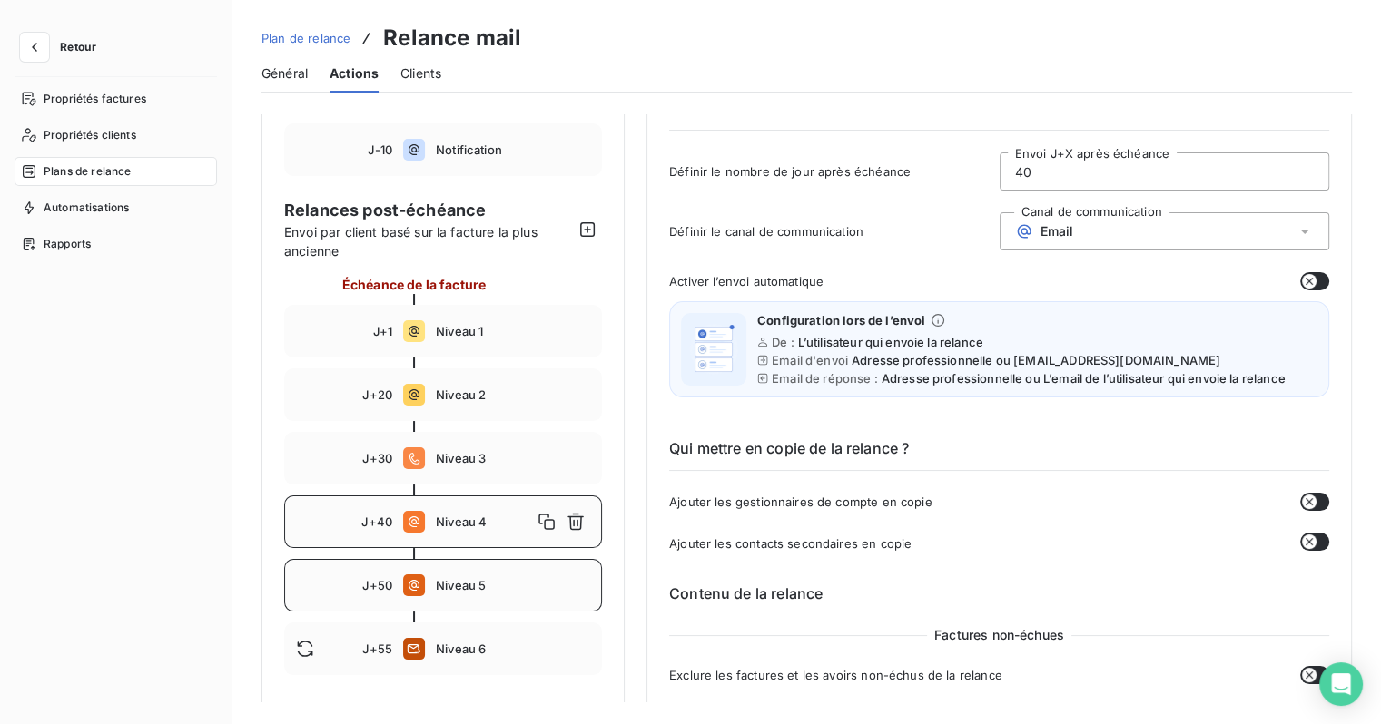
click at [424, 596] on span at bounding box center [414, 586] width 22 height 22
type input "50"
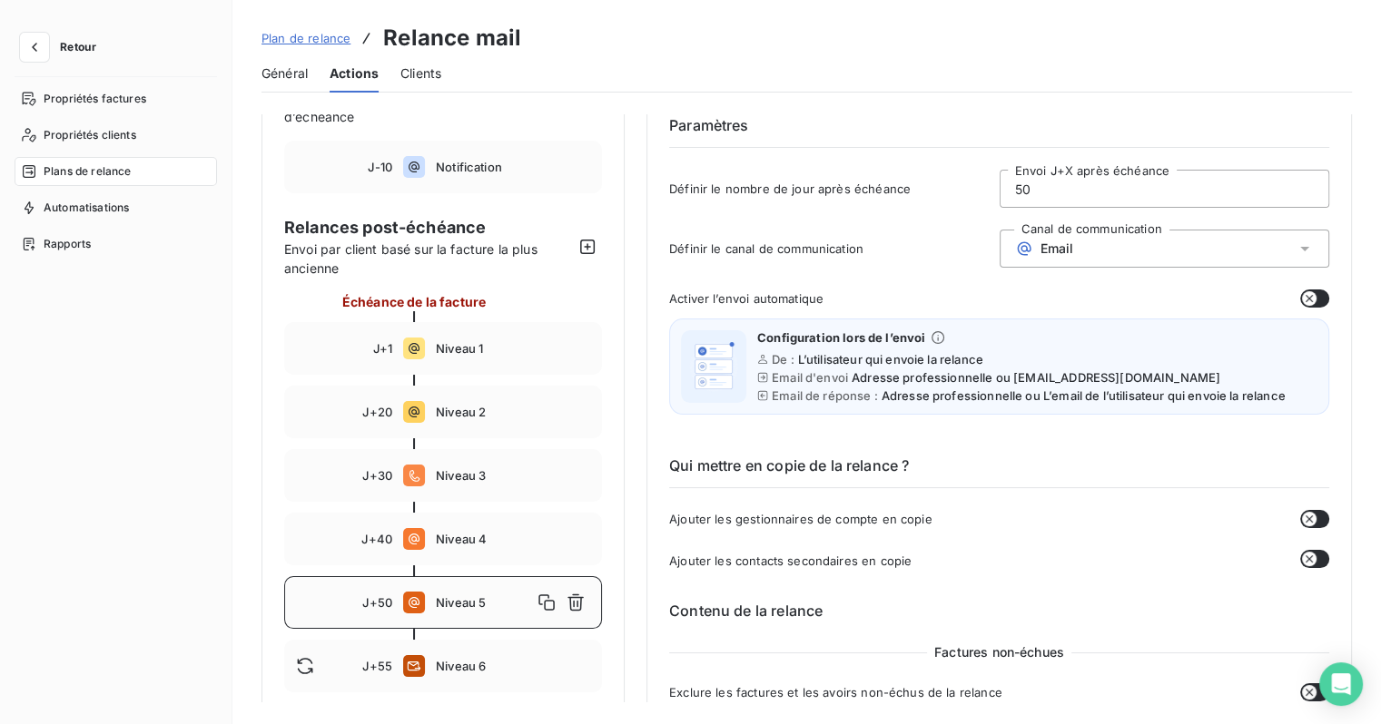
scroll to position [0, 0]
